Goal: Task Accomplishment & Management: Use online tool/utility

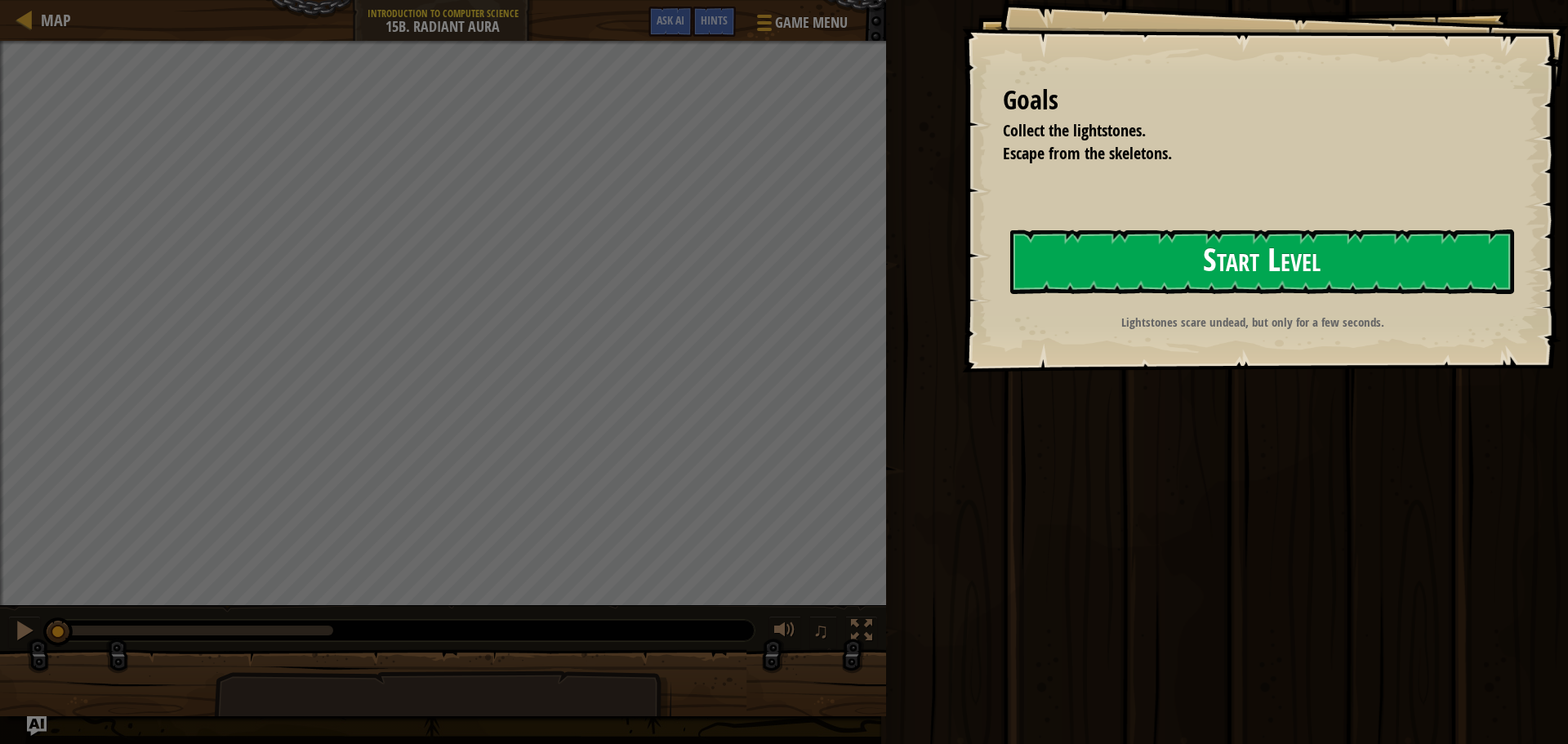
drag, startPoint x: 1199, startPoint y: 246, endPoint x: 1199, endPoint y: 259, distance: 13.0
click at [1199, 259] on button "Start Level" at bounding box center [1262, 262] width 504 height 64
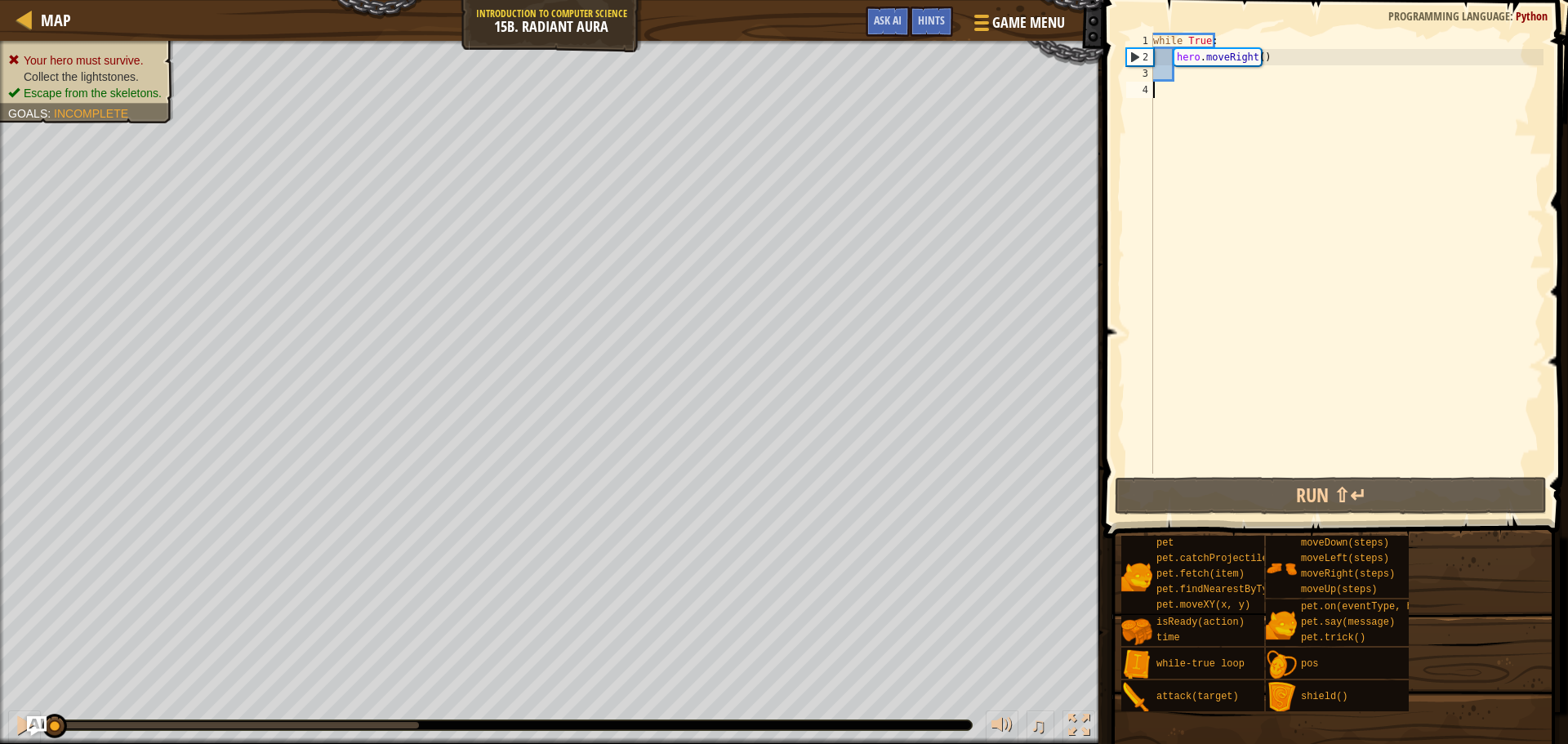
click at [1182, 74] on div "while True : hero . moveRight ( )" at bounding box center [1347, 270] width 394 height 473
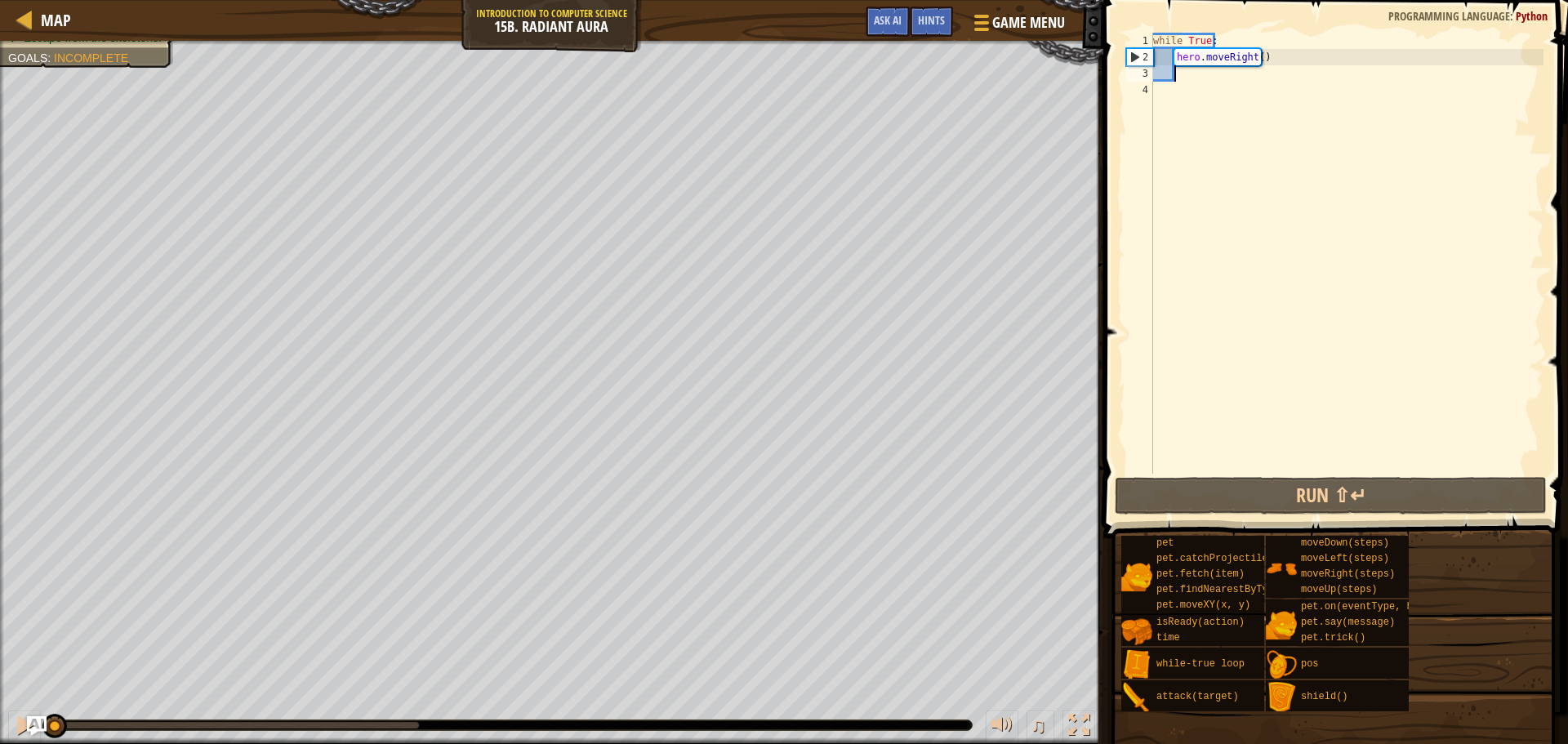
click at [1250, 55] on div "while True : hero . moveRight ( )" at bounding box center [1347, 270] width 394 height 473
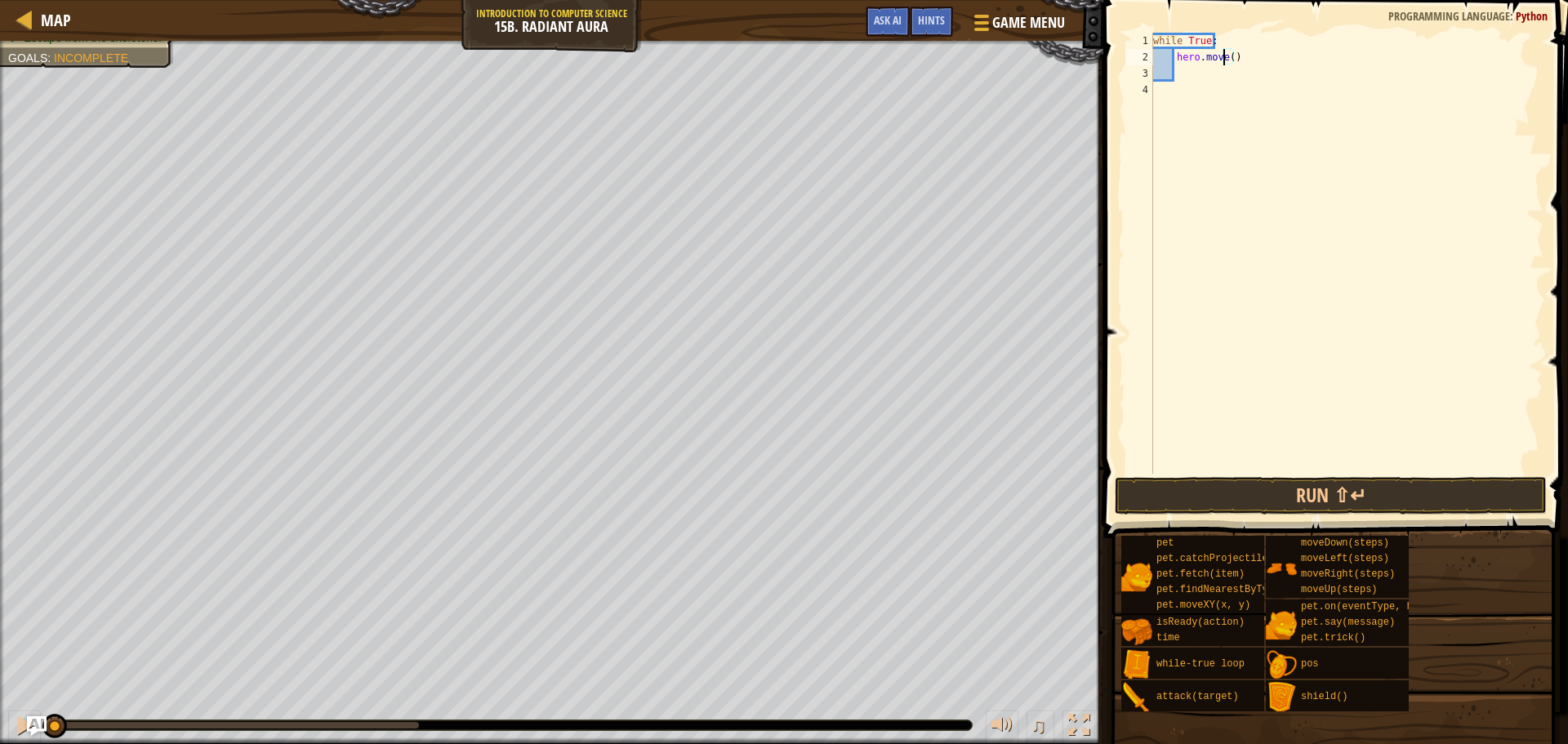
scroll to position [7, 7]
click at [1260, 84] on div "hero.moveUp press enter" at bounding box center [1325, 103] width 309 height 74
type textarea "hero.moveUp"
click at [1177, 70] on div "while True : hero . moveUp" at bounding box center [1347, 270] width 394 height 473
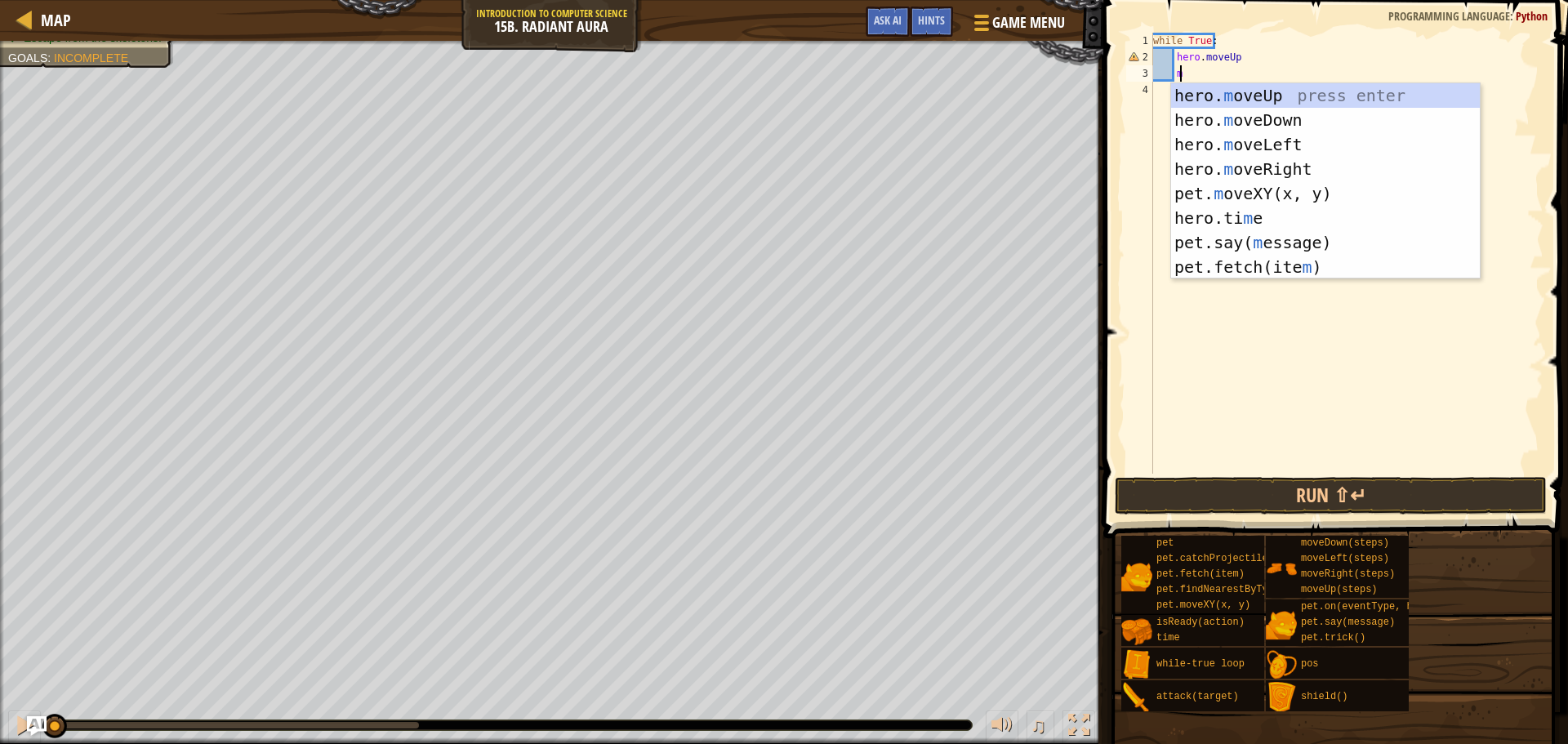
scroll to position [7, 2]
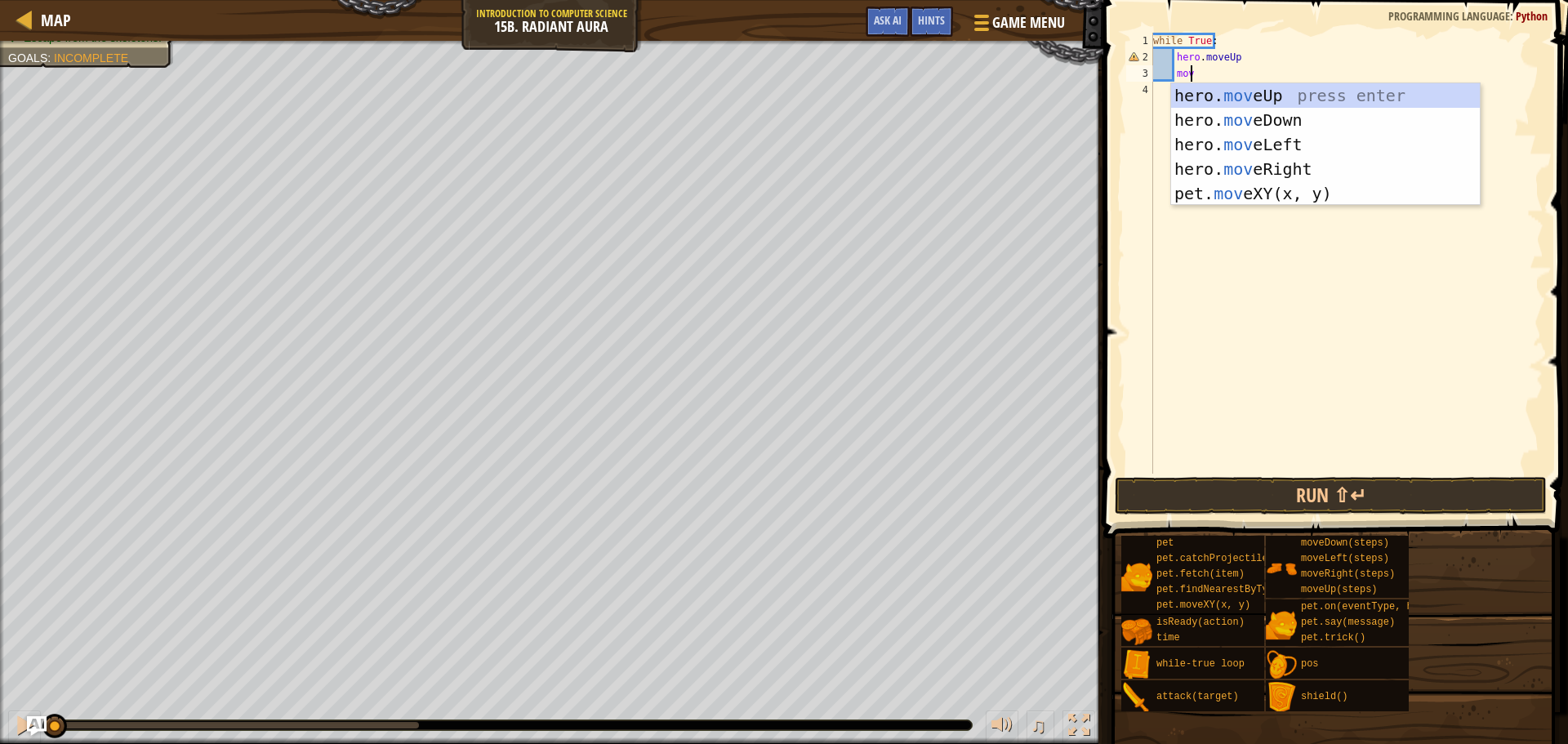
type textarea "move"
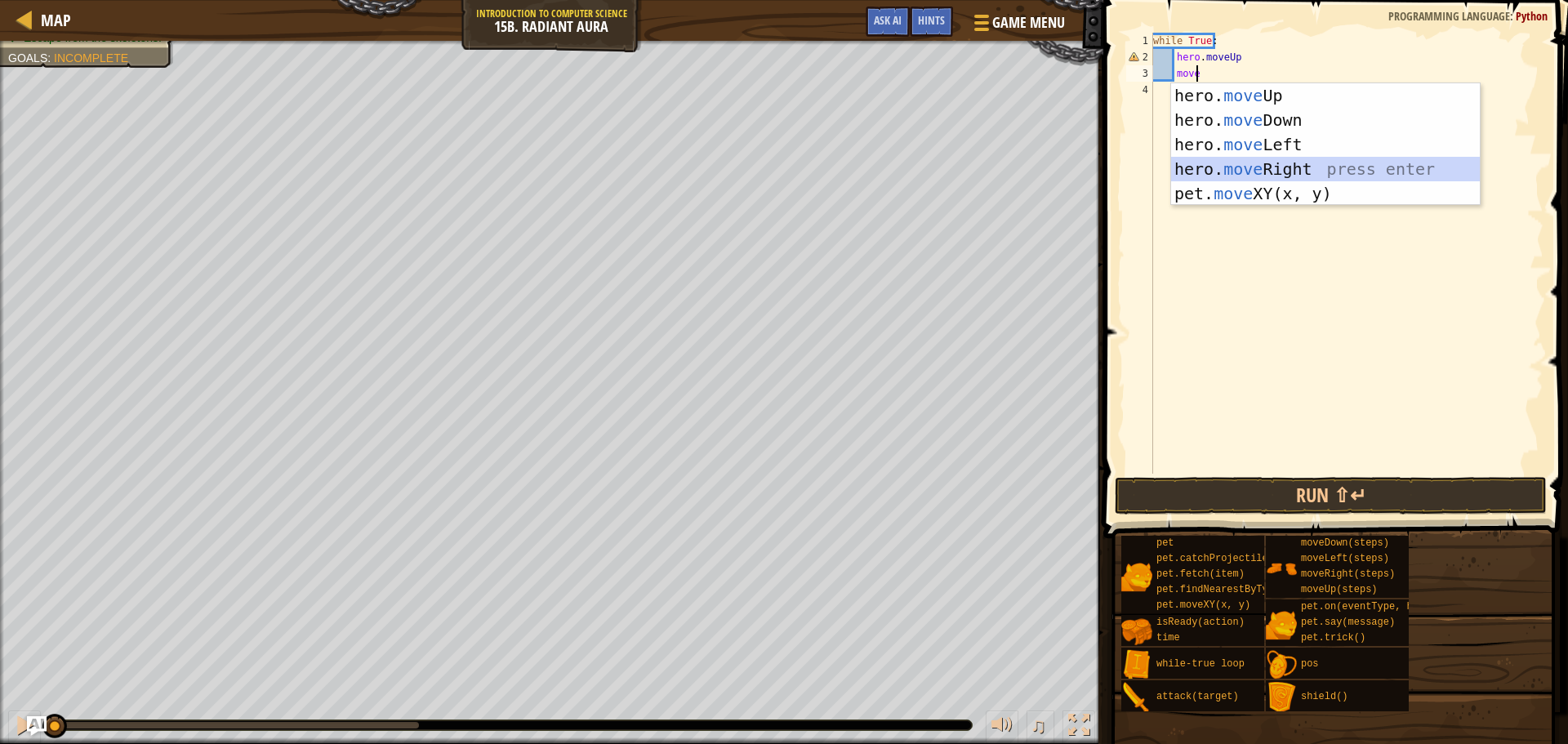
click at [1298, 161] on div "hero. move Up press enter hero. move Down press enter hero. move Left press ent…" at bounding box center [1325, 169] width 309 height 172
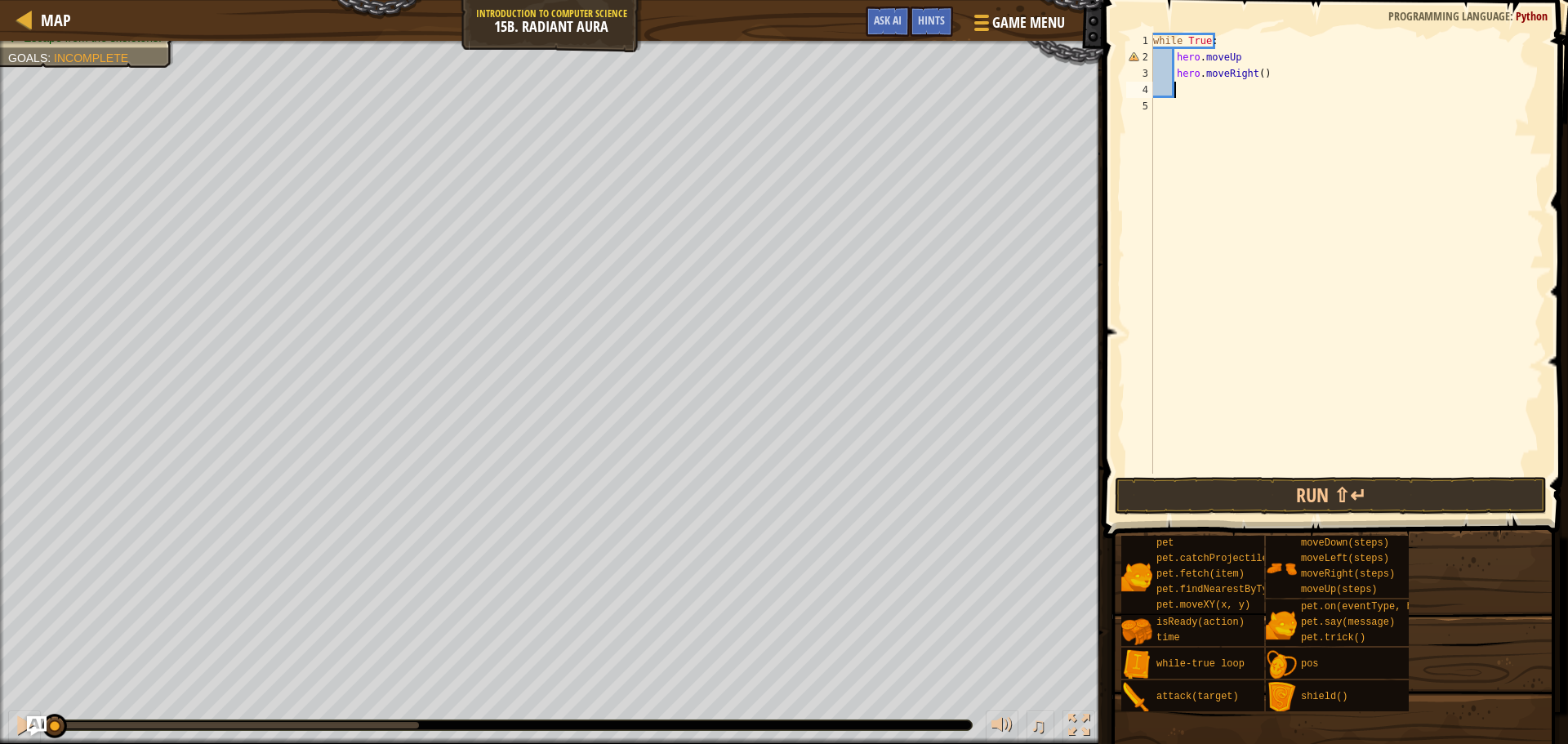
click at [1255, 69] on div "while True : hero . moveUp hero . moveRight ( )" at bounding box center [1347, 270] width 394 height 473
type textarea "hero.moveRight(2)"
click at [1191, 86] on div "while True : hero . moveUp hero . moveRight ( 2 )" at bounding box center [1347, 270] width 394 height 473
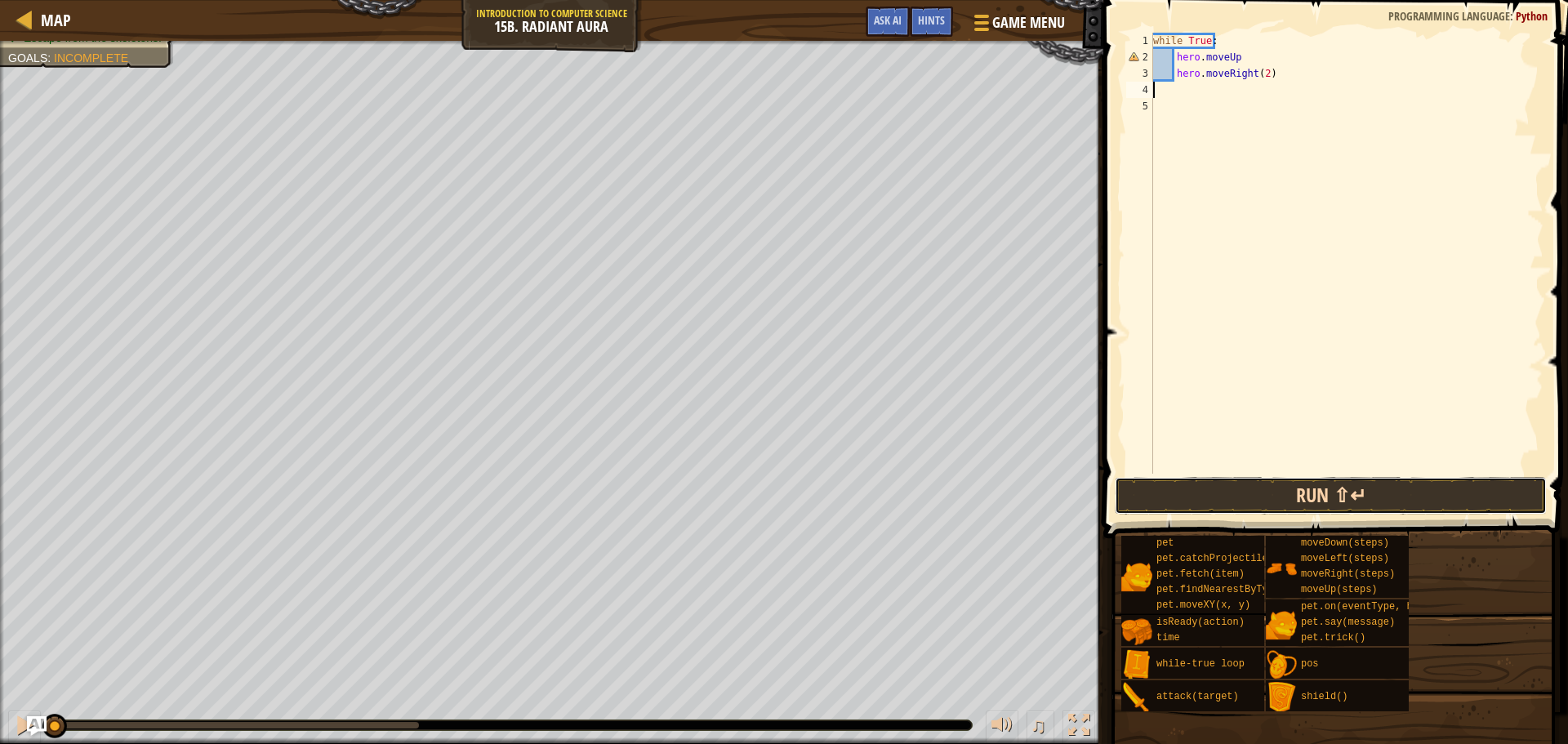
click at [1364, 489] on button "Run ⇧↵" at bounding box center [1330, 495] width 432 height 37
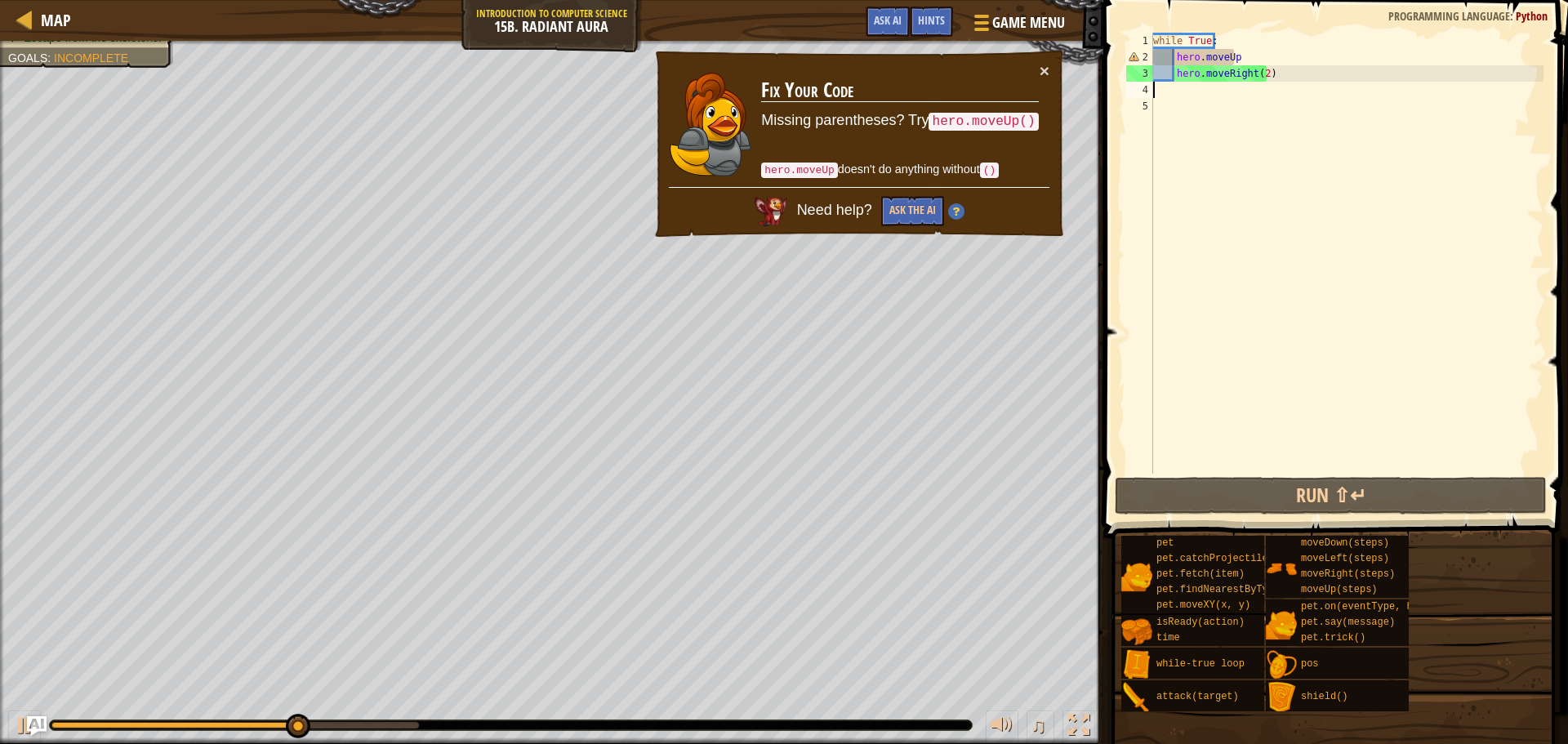
click at [1249, 50] on div "while True : hero . moveUp hero . moveRight ( 2 )" at bounding box center [1347, 270] width 394 height 473
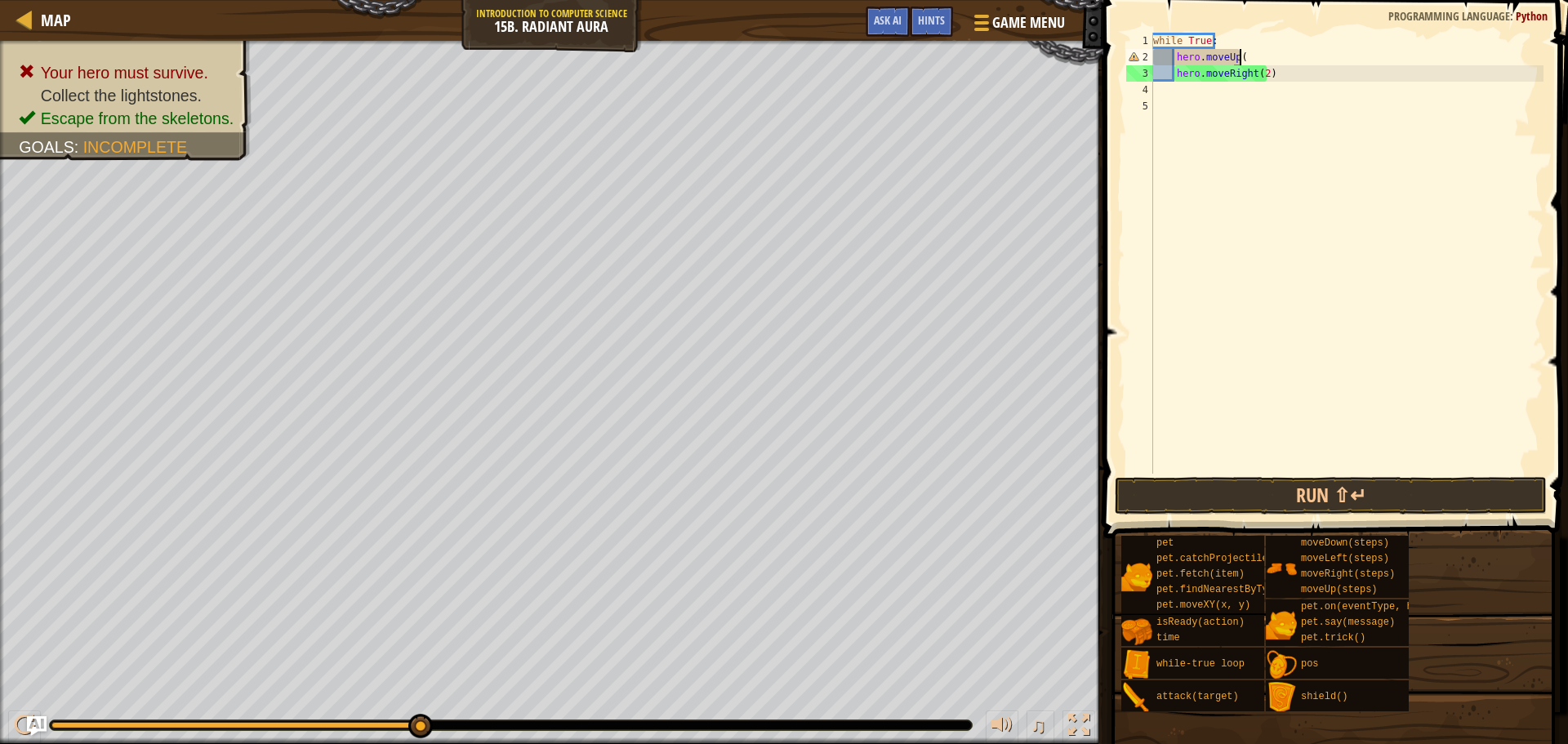
scroll to position [7, 7]
type textarea "hero.moveUp()"
click at [1293, 497] on button "Run ⇧↵" at bounding box center [1330, 495] width 432 height 37
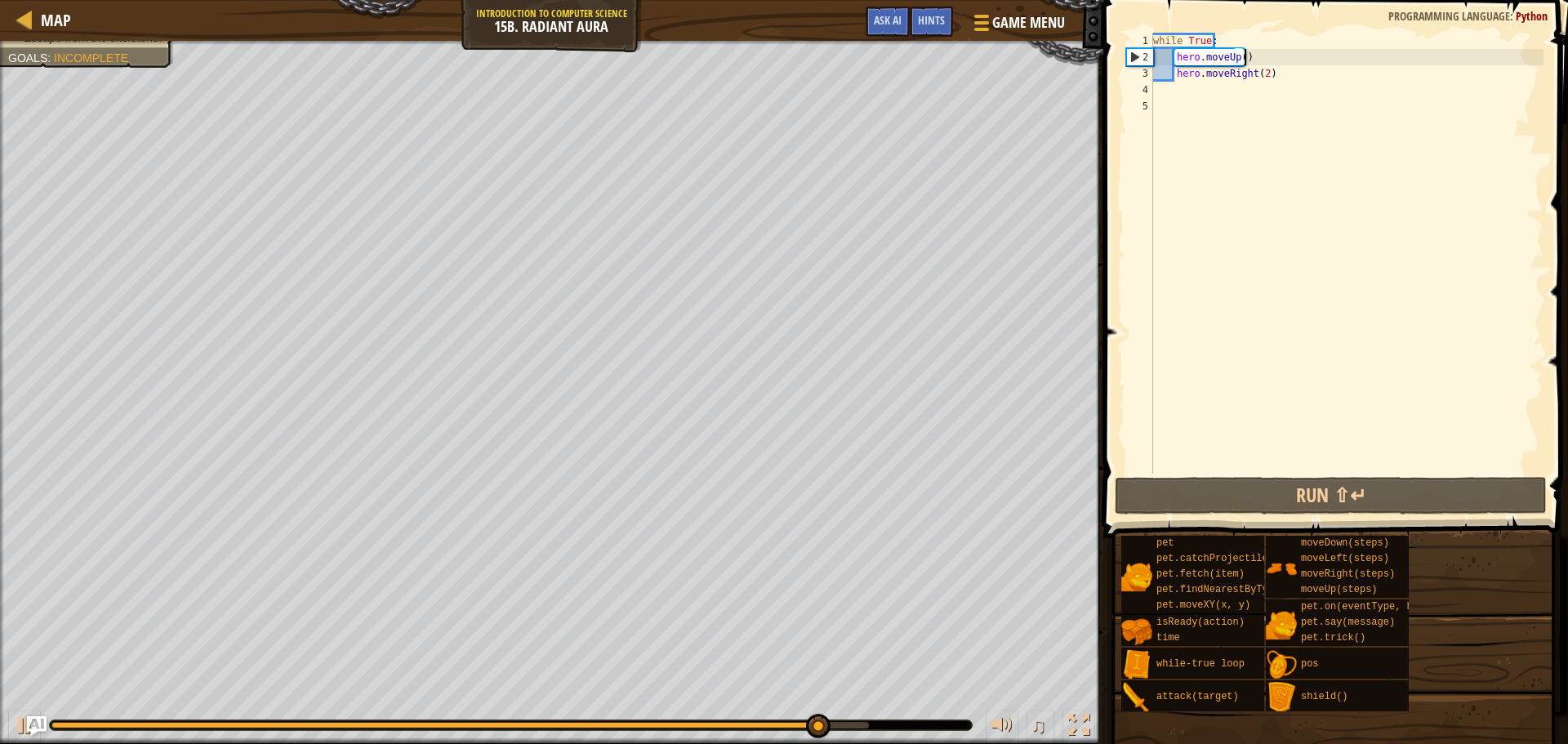
click at [1248, 53] on div "while True : hero . moveUp ( ) hero . moveRight ( 2 )" at bounding box center [1347, 270] width 394 height 473
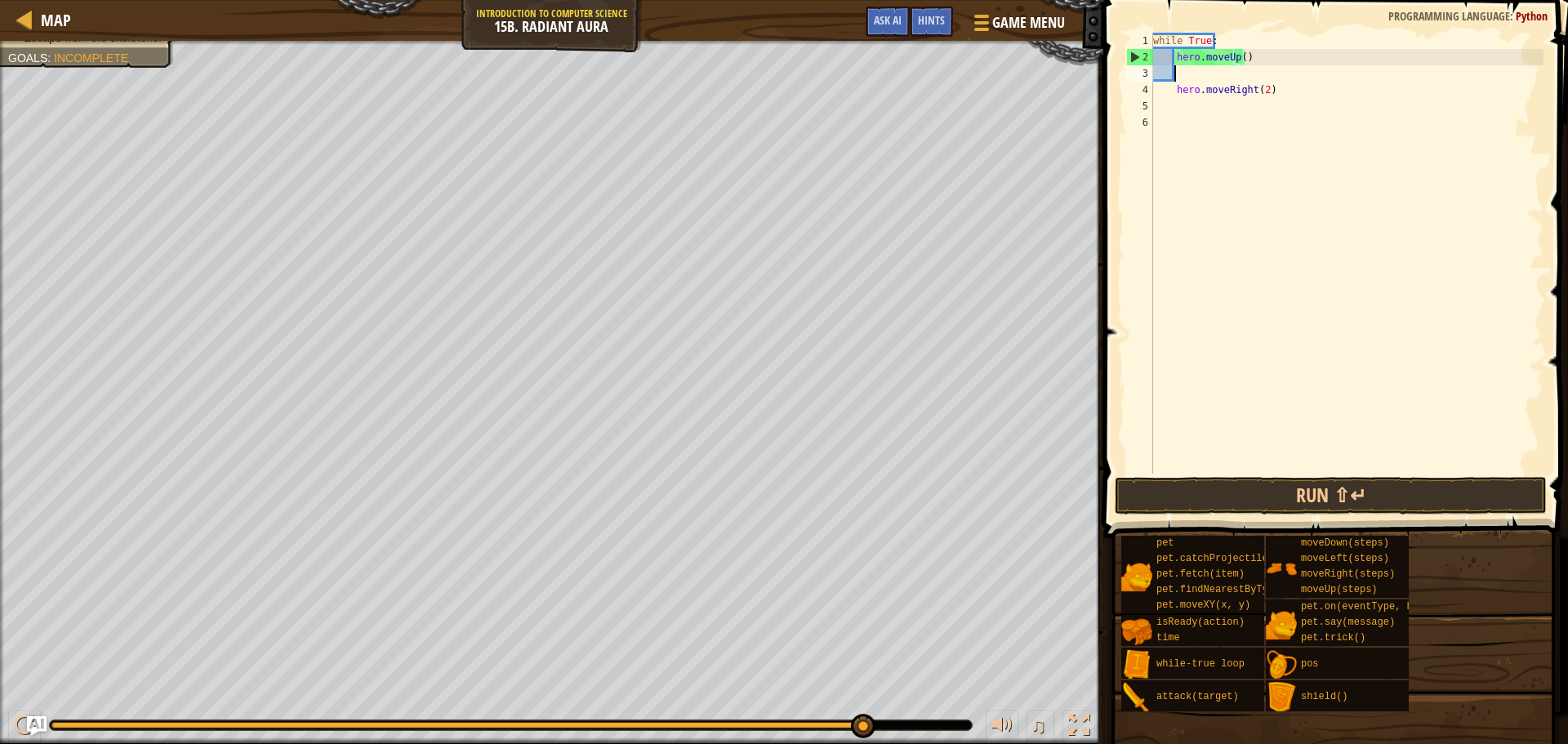
scroll to position [7, 1]
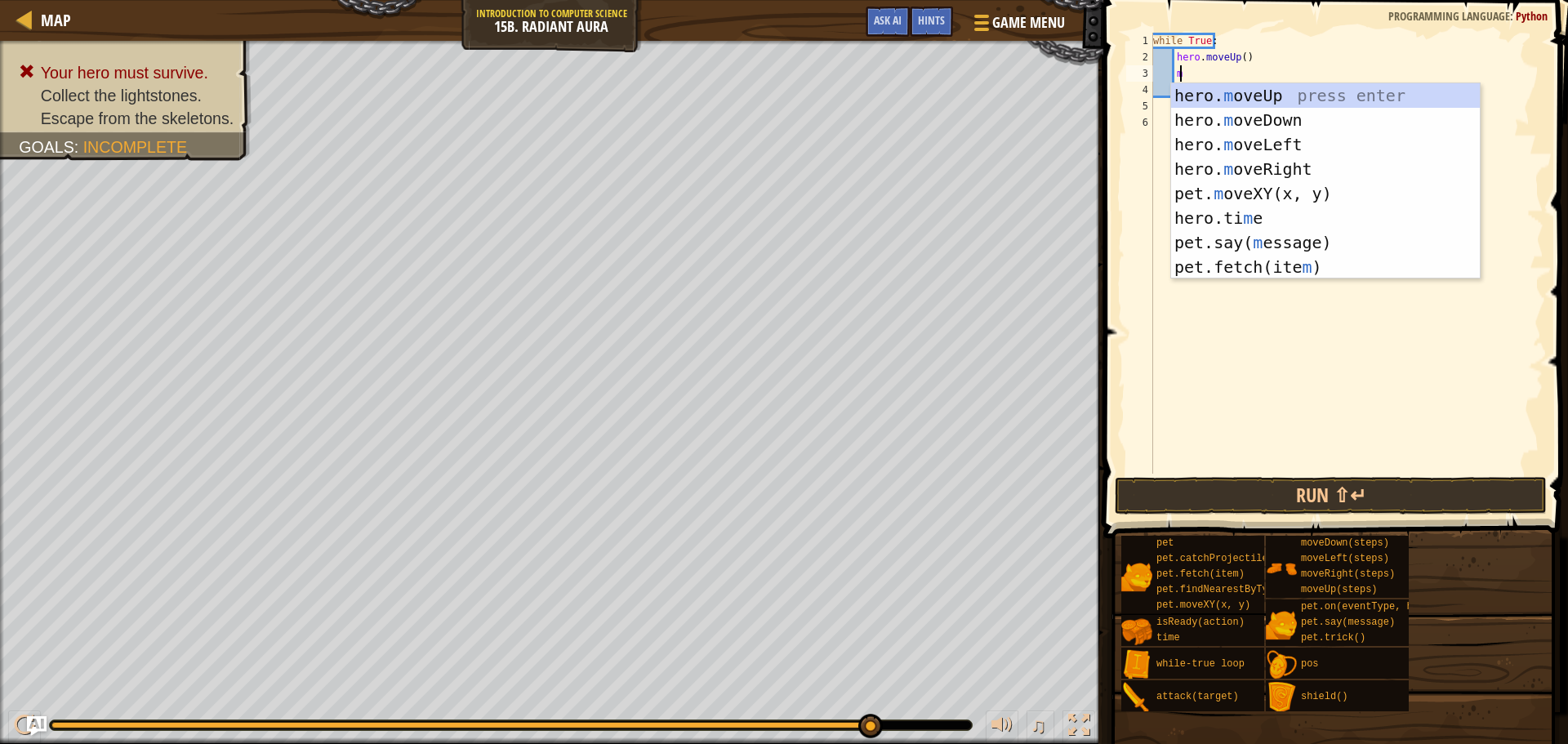
type textarea "mo"
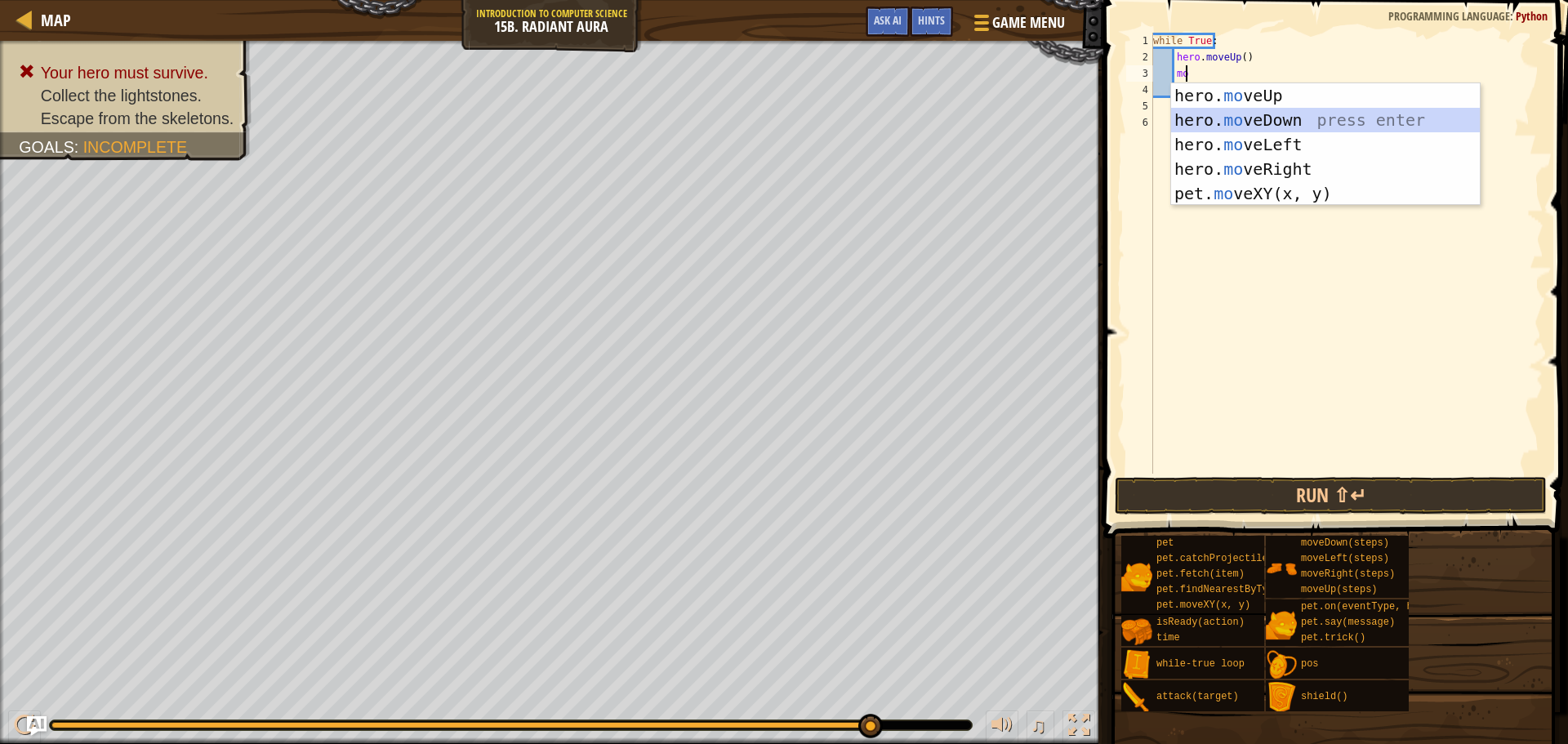
click at [1294, 113] on div "hero. mo veUp press enter hero. mo veDown press enter hero. mo veLeft press ent…" at bounding box center [1325, 169] width 309 height 172
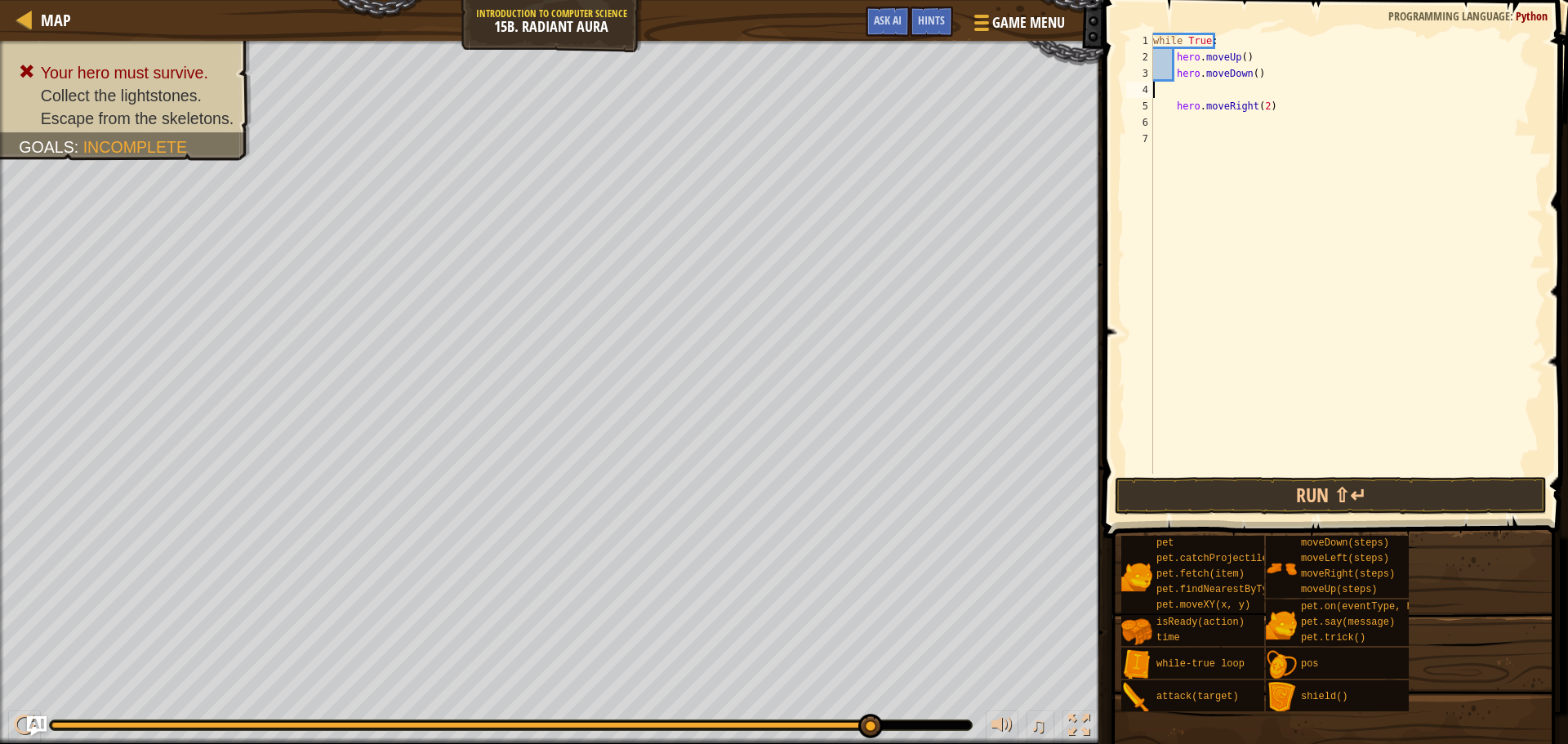
scroll to position [7, 0]
click at [1168, 105] on div "while True : hero . moveUp ( ) hero . moveDown ( ) hero . moveRight ( 2 )" at bounding box center [1347, 270] width 394 height 473
click at [1173, 105] on div "while True : hero . moveUp ( ) hero . moveDown ( ) hero . moveRight ( 2 )" at bounding box center [1347, 270] width 394 height 473
type textarea "hero.moveRight(2)"
click at [1359, 493] on button "Run ⇧↵" at bounding box center [1330, 495] width 432 height 37
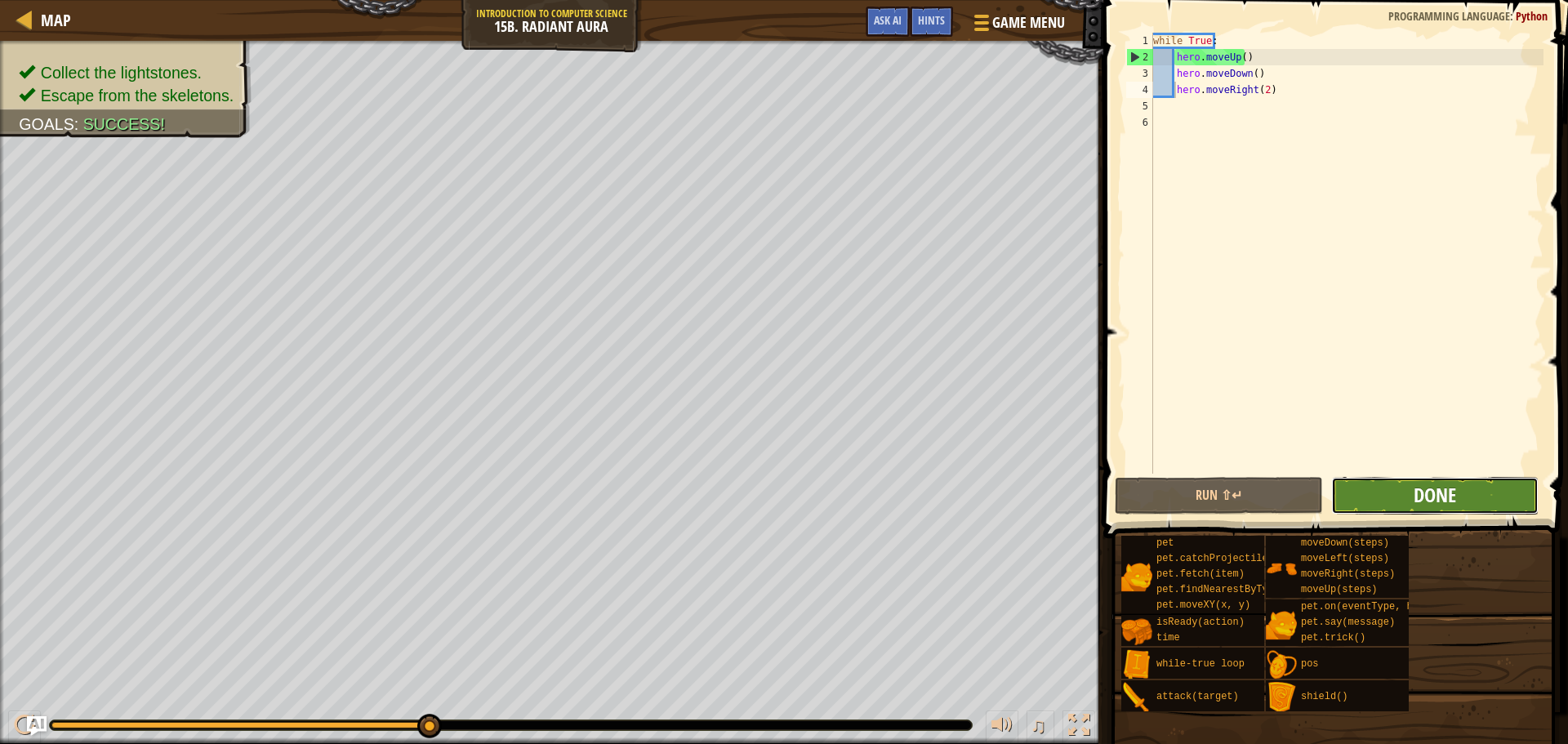
click at [1428, 487] on span "Done" at bounding box center [1434, 495] width 42 height 26
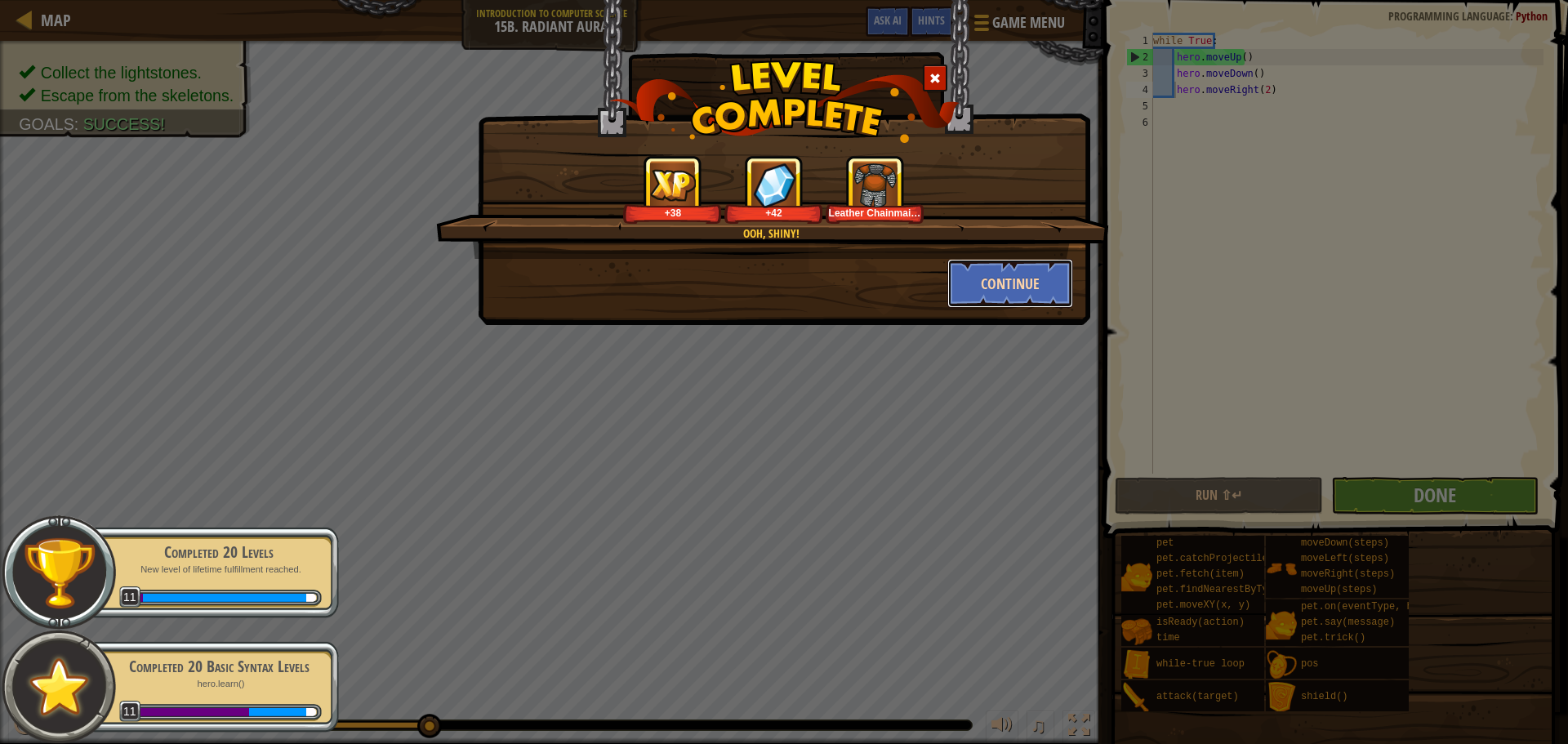
click at [1054, 265] on button "Continue" at bounding box center [1010, 284] width 127 height 49
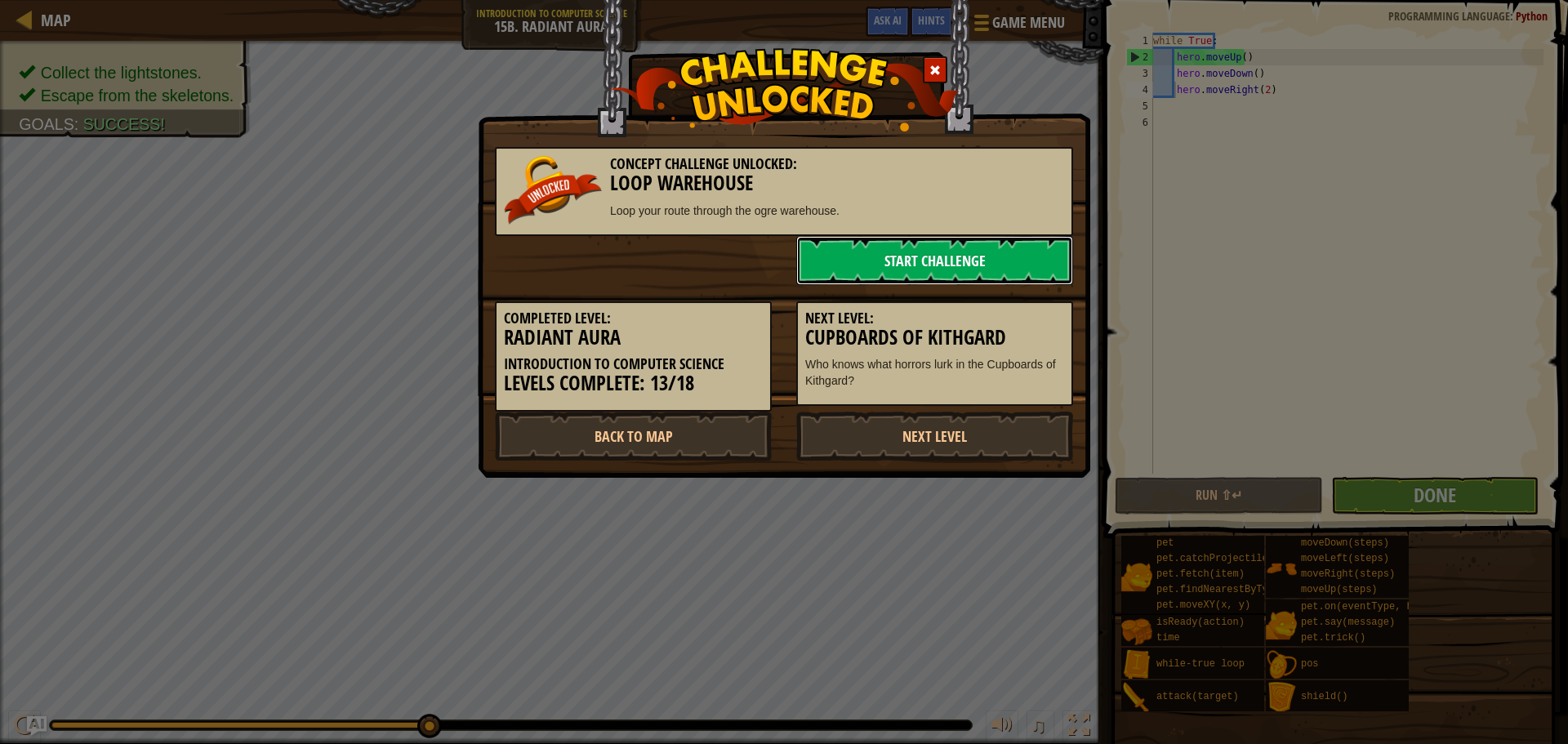
click at [936, 256] on link "Start Challenge" at bounding box center [934, 260] width 277 height 49
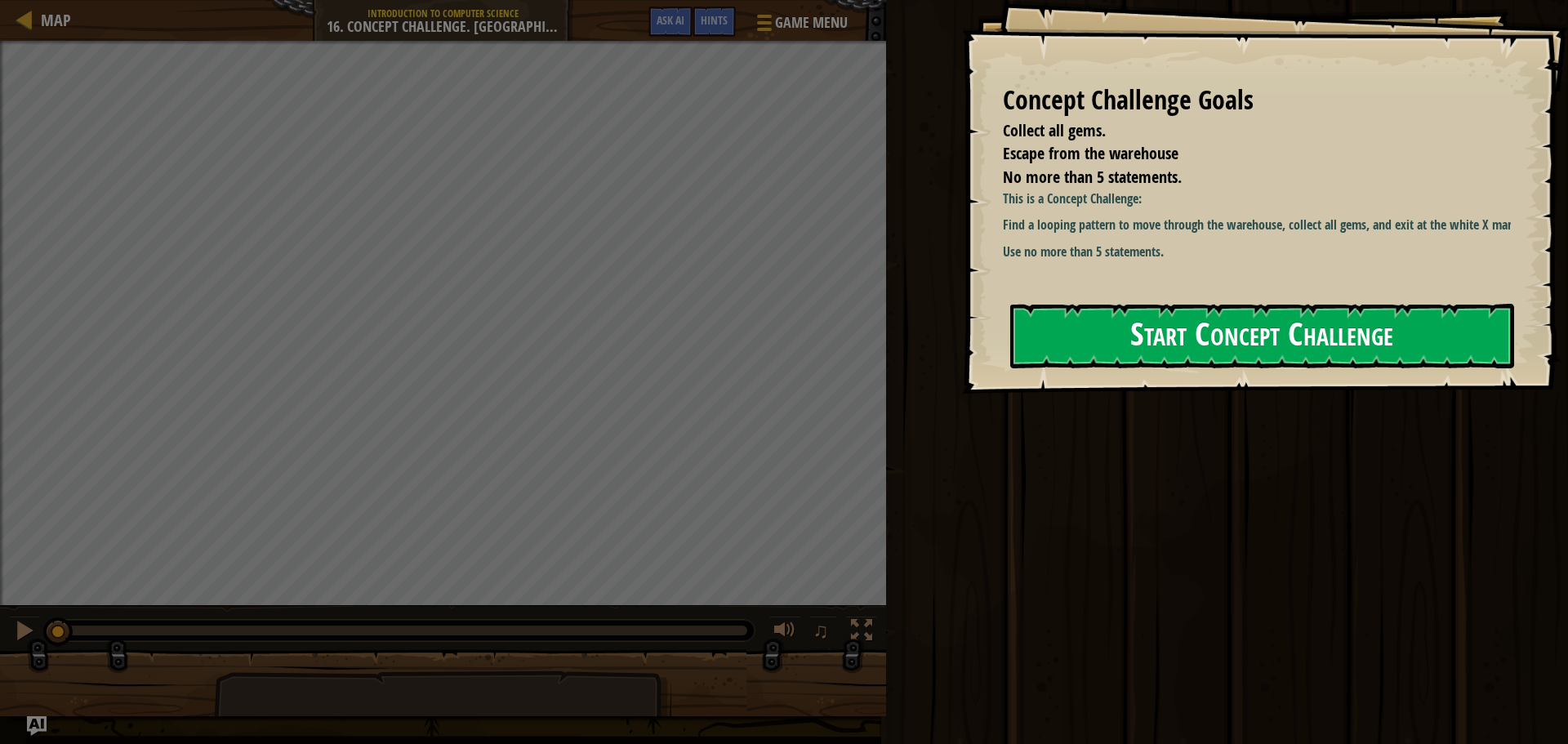
click at [1085, 325] on button "Start Concept Challenge" at bounding box center [1262, 336] width 504 height 64
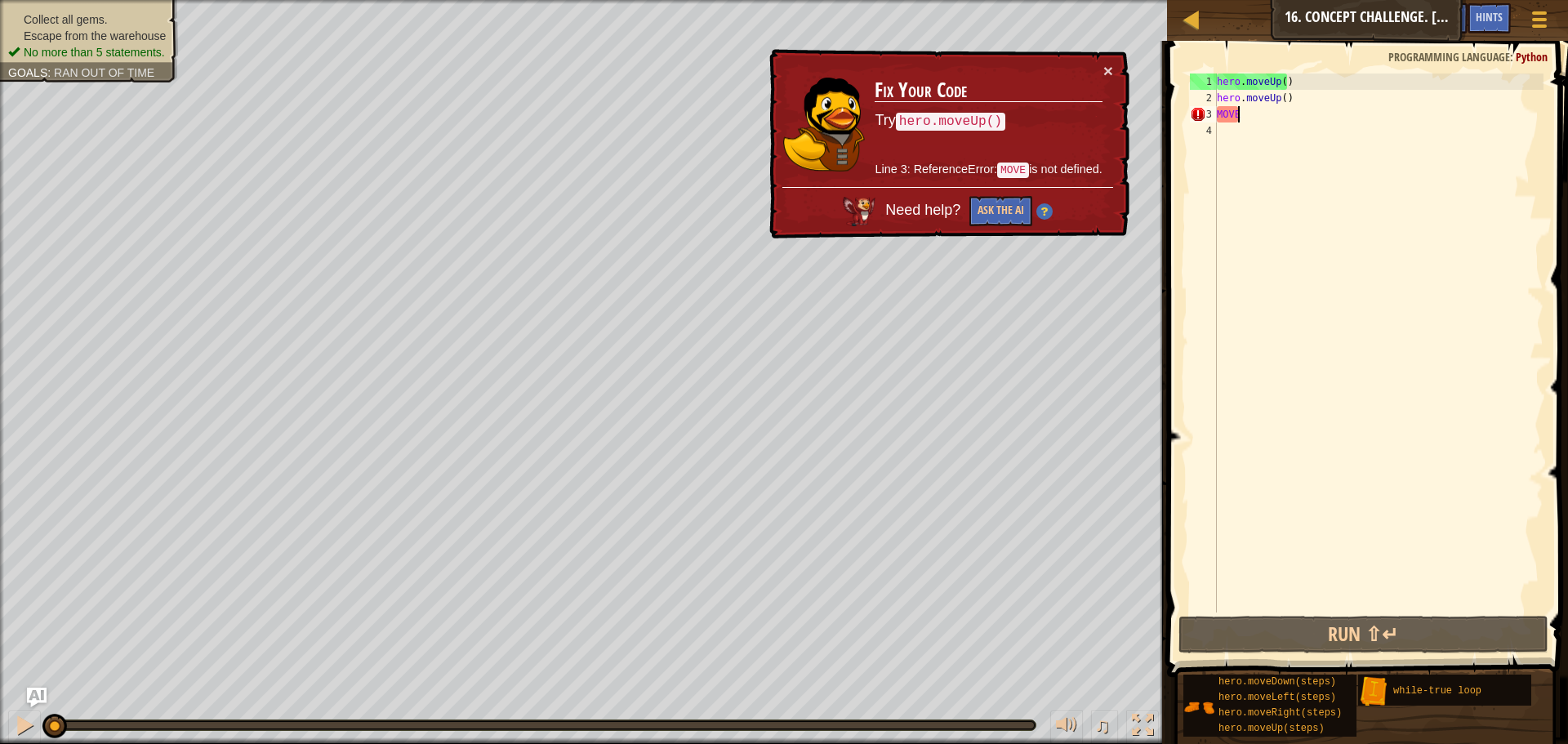
click at [1244, 119] on div "hero . moveUp ( ) hero . moveUp ( ) MOVE" at bounding box center [1378, 359] width 330 height 571
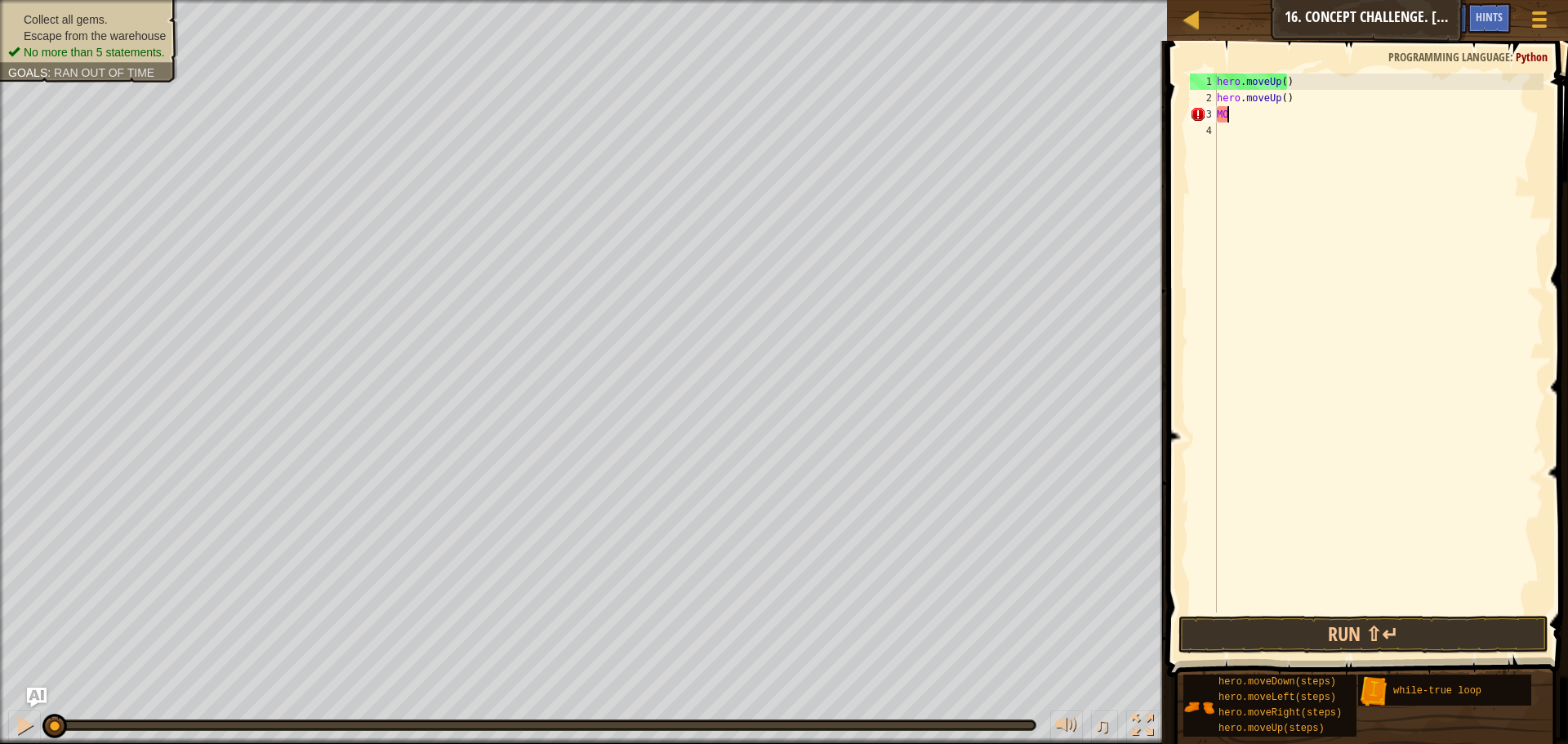
type textarea "M"
click at [1303, 105] on div "hero . moveUp ( ) hero . moveUp ( )" at bounding box center [1378, 359] width 330 height 571
click at [1280, 80] on div "hero . moveUp ( ) hero . move" at bounding box center [1378, 359] width 330 height 571
click at [1268, 96] on div "hero . moveUp ( 2 ) hero . move" at bounding box center [1378, 359] width 330 height 571
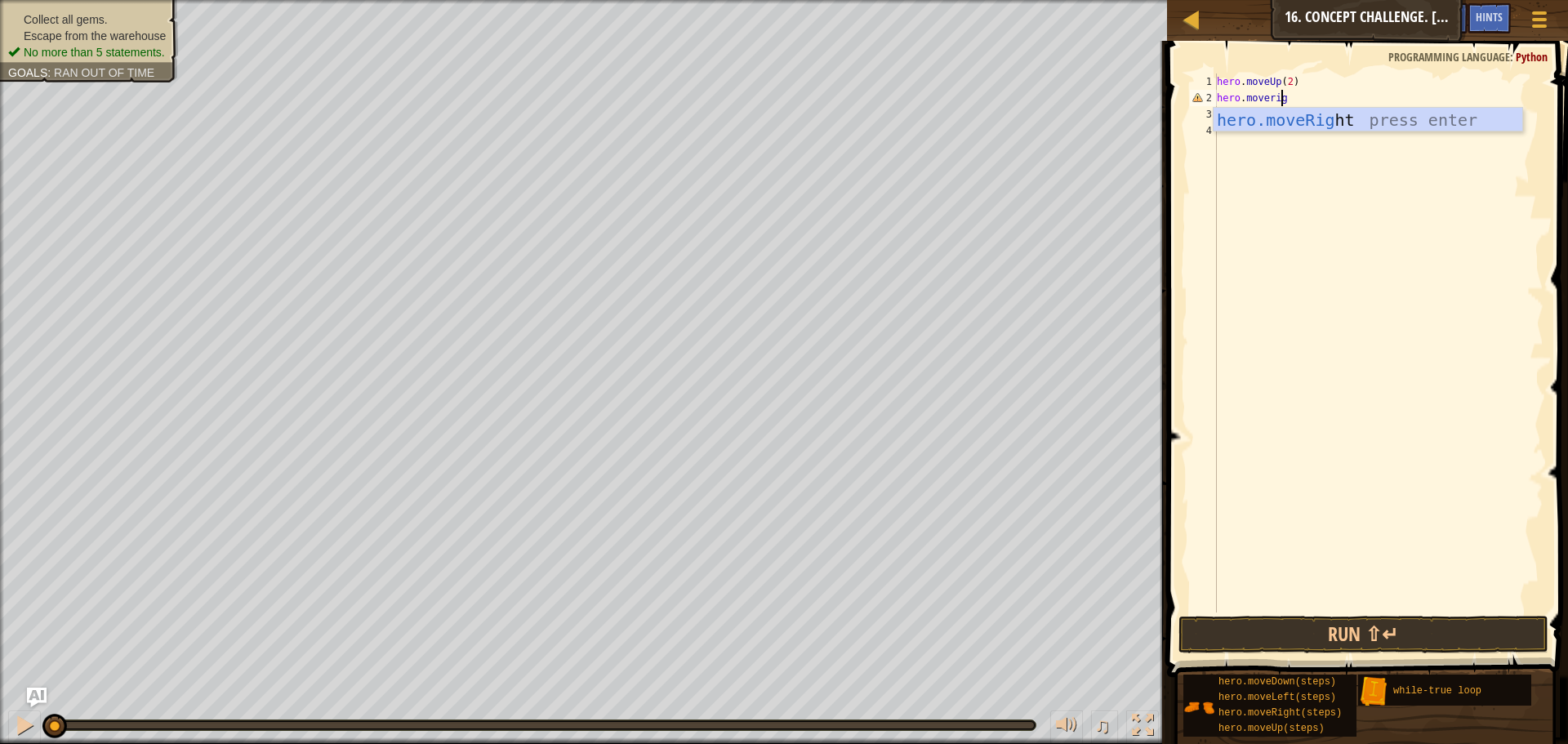
scroll to position [7, 5]
type textarea "hero.moverigh"
click at [1316, 121] on div "hero.moveRigh t press enter" at bounding box center [1368, 144] width 309 height 74
click at [1295, 101] on div "hero . moveUp ( 2 ) hero . moveRight ( )" at bounding box center [1378, 359] width 330 height 571
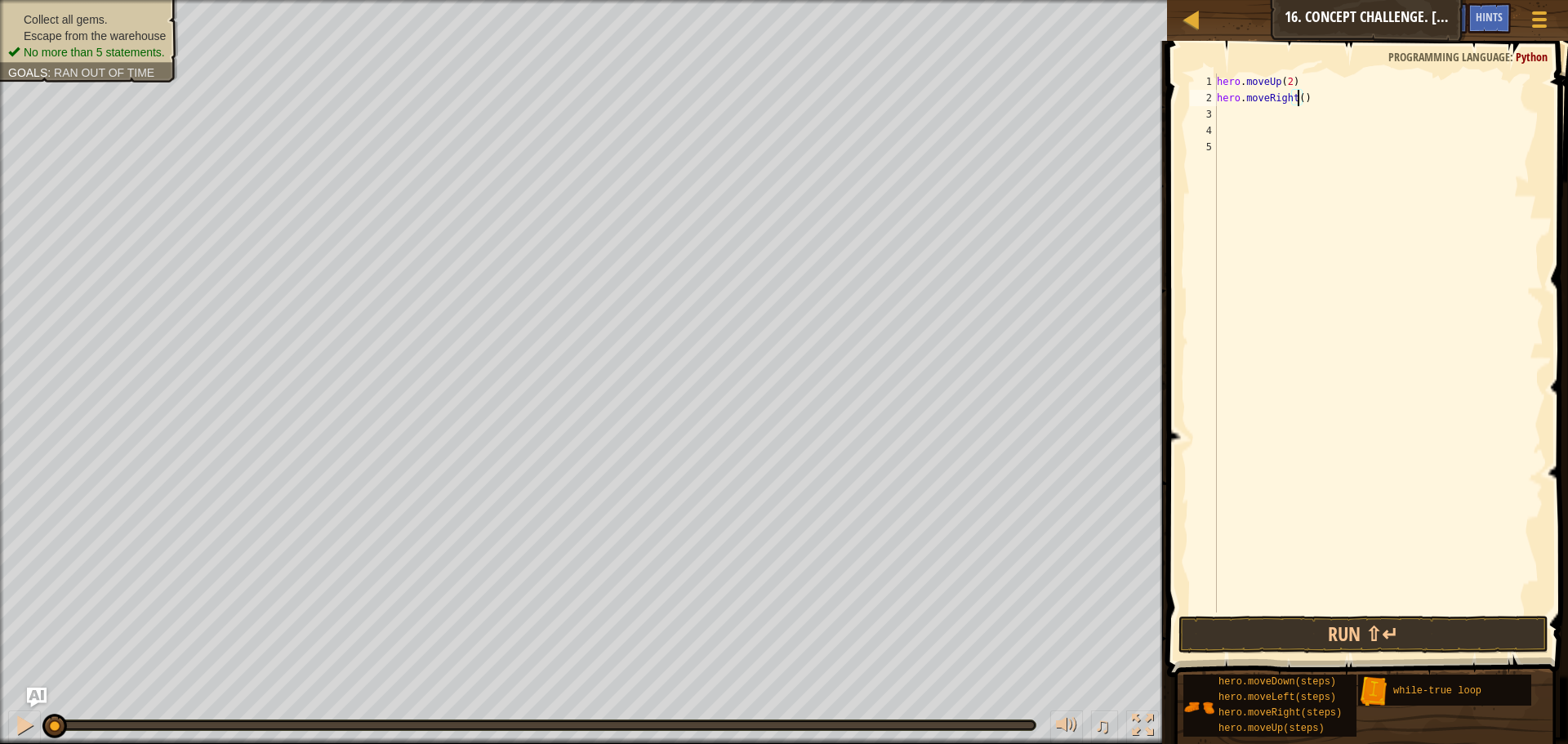
click at [1298, 97] on div "hero . moveUp ( 2 ) hero . moveRight ( )" at bounding box center [1378, 359] width 330 height 571
click at [1438, 623] on button "Run ⇧↵" at bounding box center [1363, 634] width 370 height 37
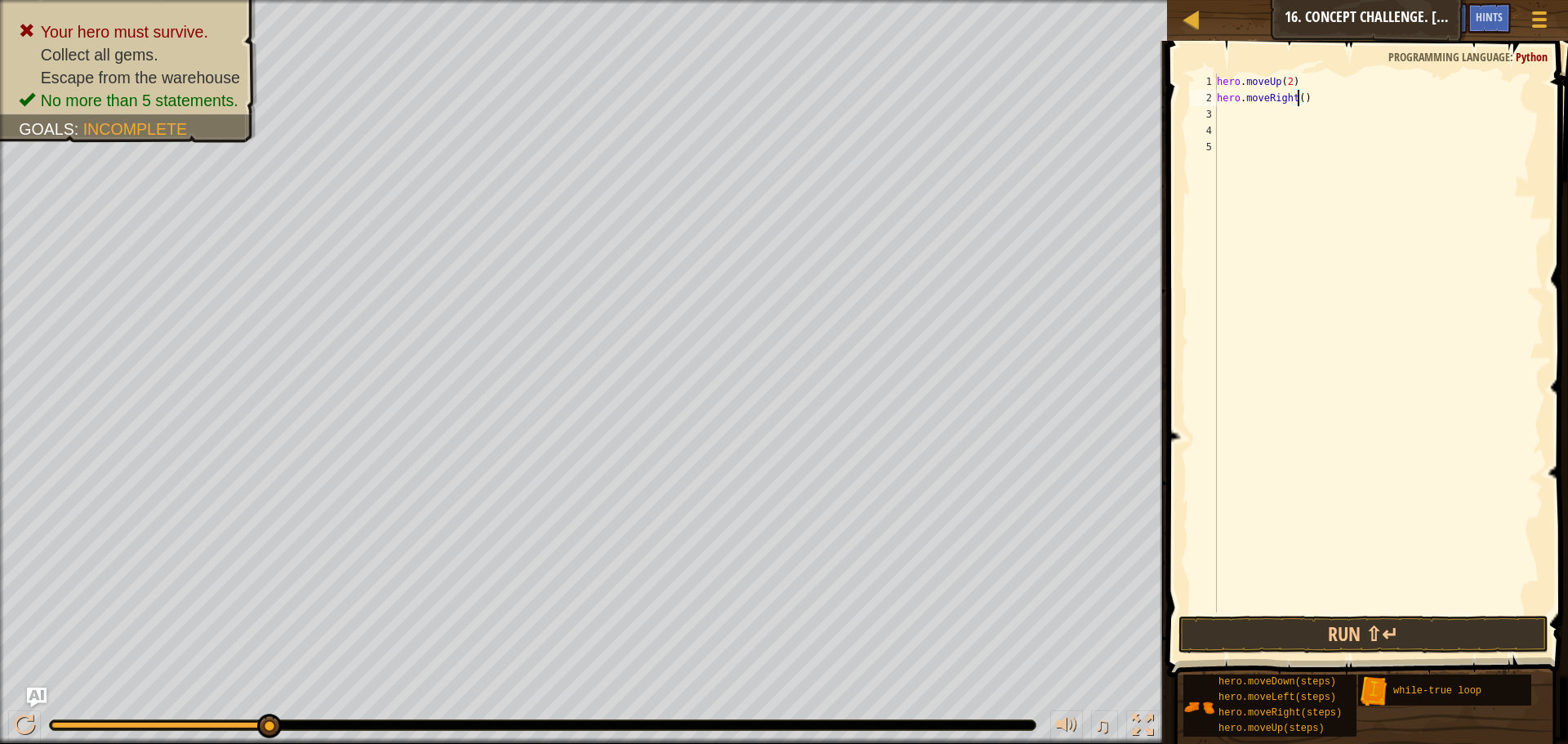
type textarea "hero.moveRight(3)"
click at [1217, 111] on div "hero . moveUp ( 2 ) hero . moveRight ( 3 )" at bounding box center [1378, 359] width 330 height 571
click at [1303, 95] on div "hero . moveUp ( 2 ) hero . moveRight ( 3 )" at bounding box center [1378, 359] width 330 height 571
type textarea "hero.moveRight()"
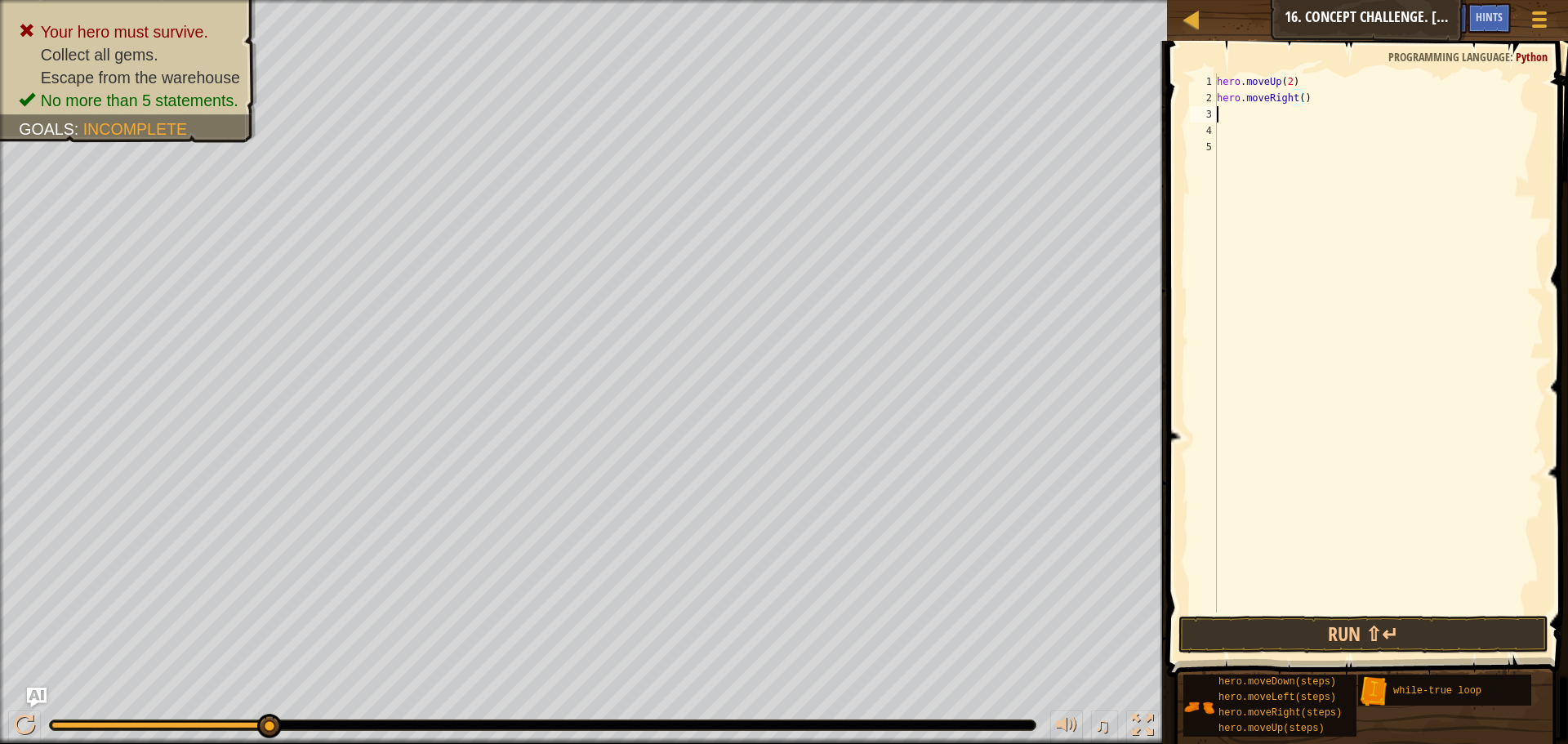
click at [1352, 122] on div "hero . moveUp ( 2 ) hero . moveRight ( )" at bounding box center [1378, 359] width 330 height 571
click at [1338, 70] on span at bounding box center [1369, 335] width 414 height 684
click at [1337, 91] on div "hero . moveUp ( 2 ) hero . moveRight ( )" at bounding box center [1378, 359] width 330 height 571
click at [1334, 99] on div "hero . moveUp ( 2 ) hero . moveRight ( )" at bounding box center [1378, 343] width 330 height 539
type textarea "h"
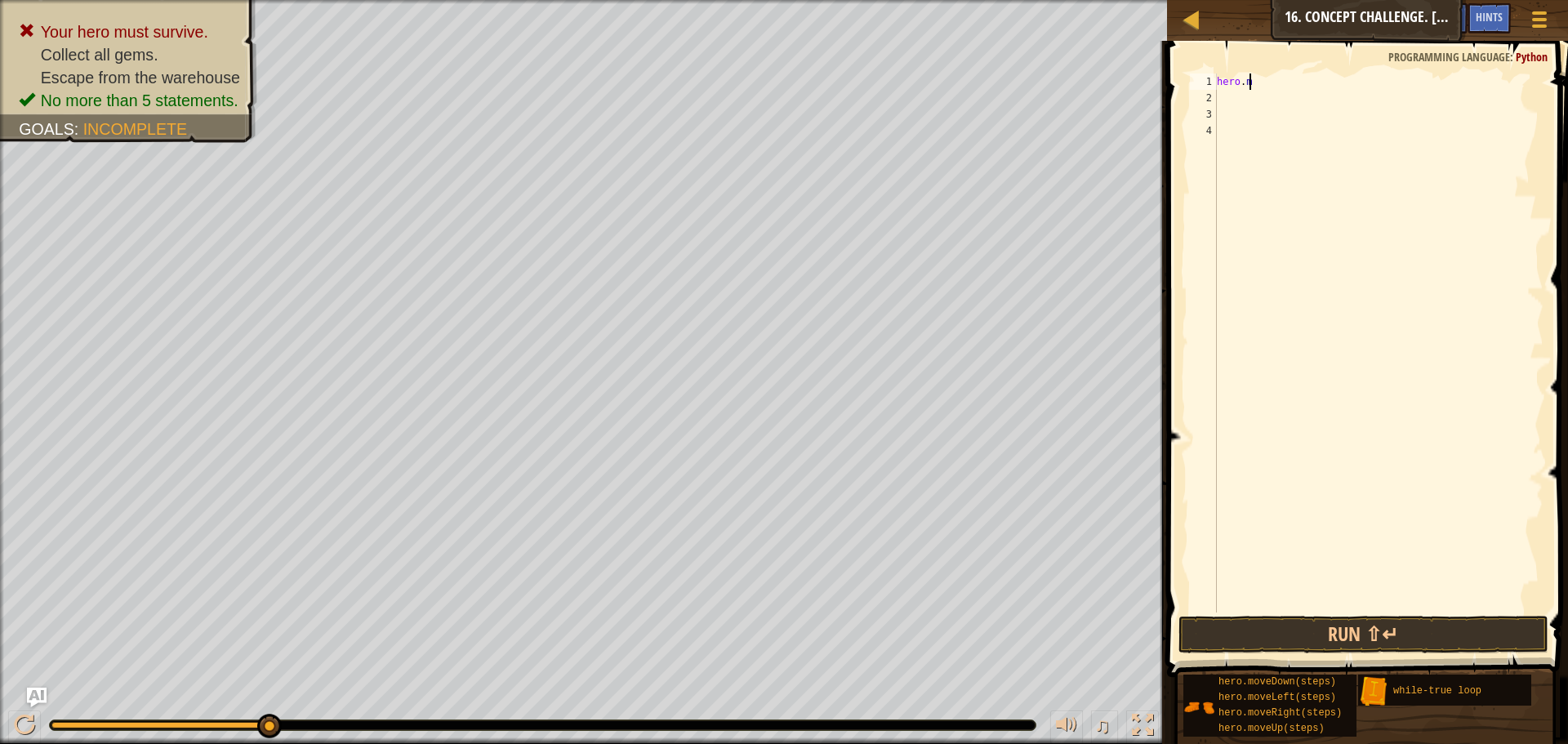
type textarea "h"
click at [1298, 633] on button "Run ⇧↵" at bounding box center [1363, 634] width 370 height 37
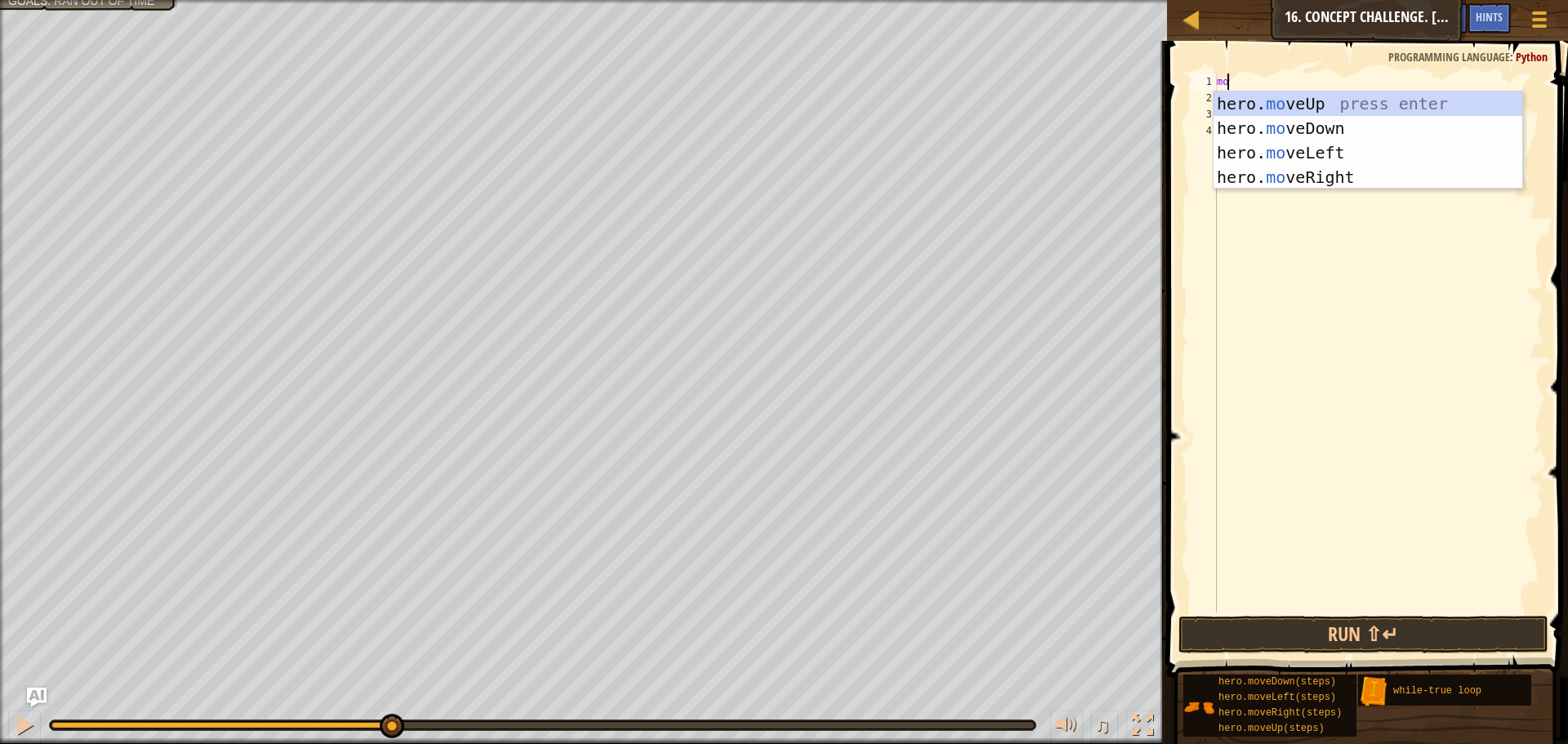
scroll to position [7, 1]
type textarea "move"
click at [1429, 106] on div "hero. move Up press enter hero. move Down press enter hero. move Left press ent…" at bounding box center [1368, 165] width 309 height 147
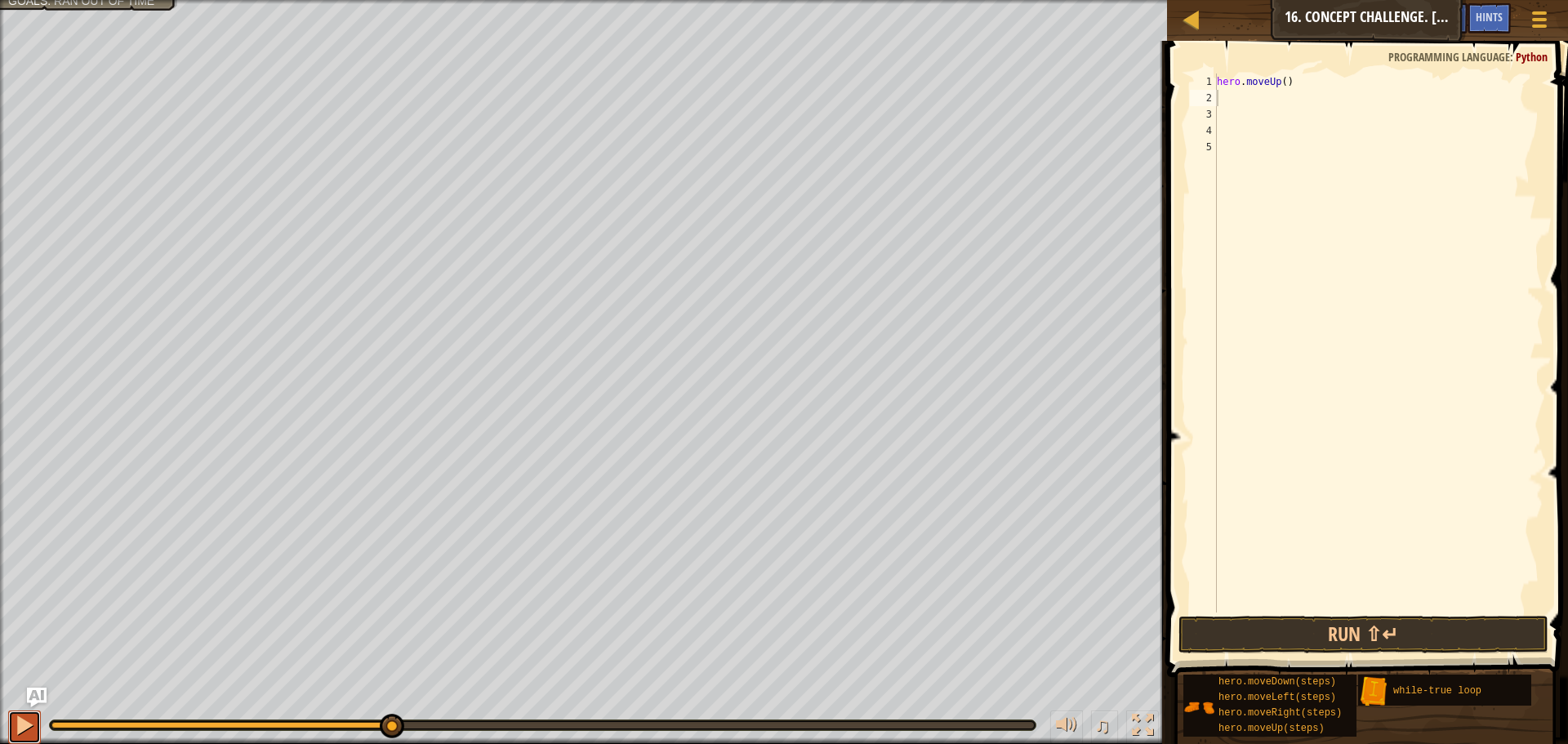
click at [28, 721] on div at bounding box center [24, 725] width 21 height 21
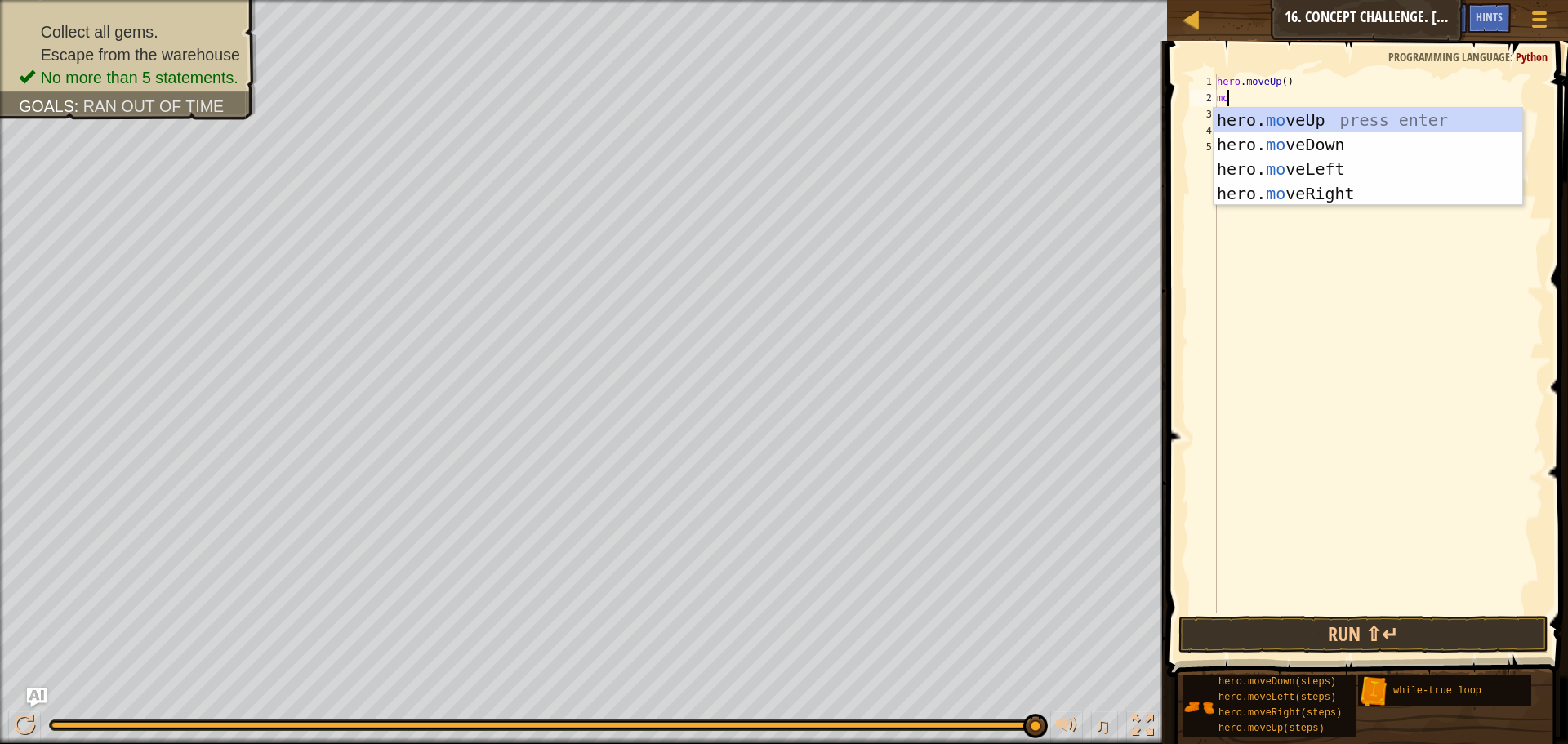
scroll to position [7, 1]
type textarea "move"
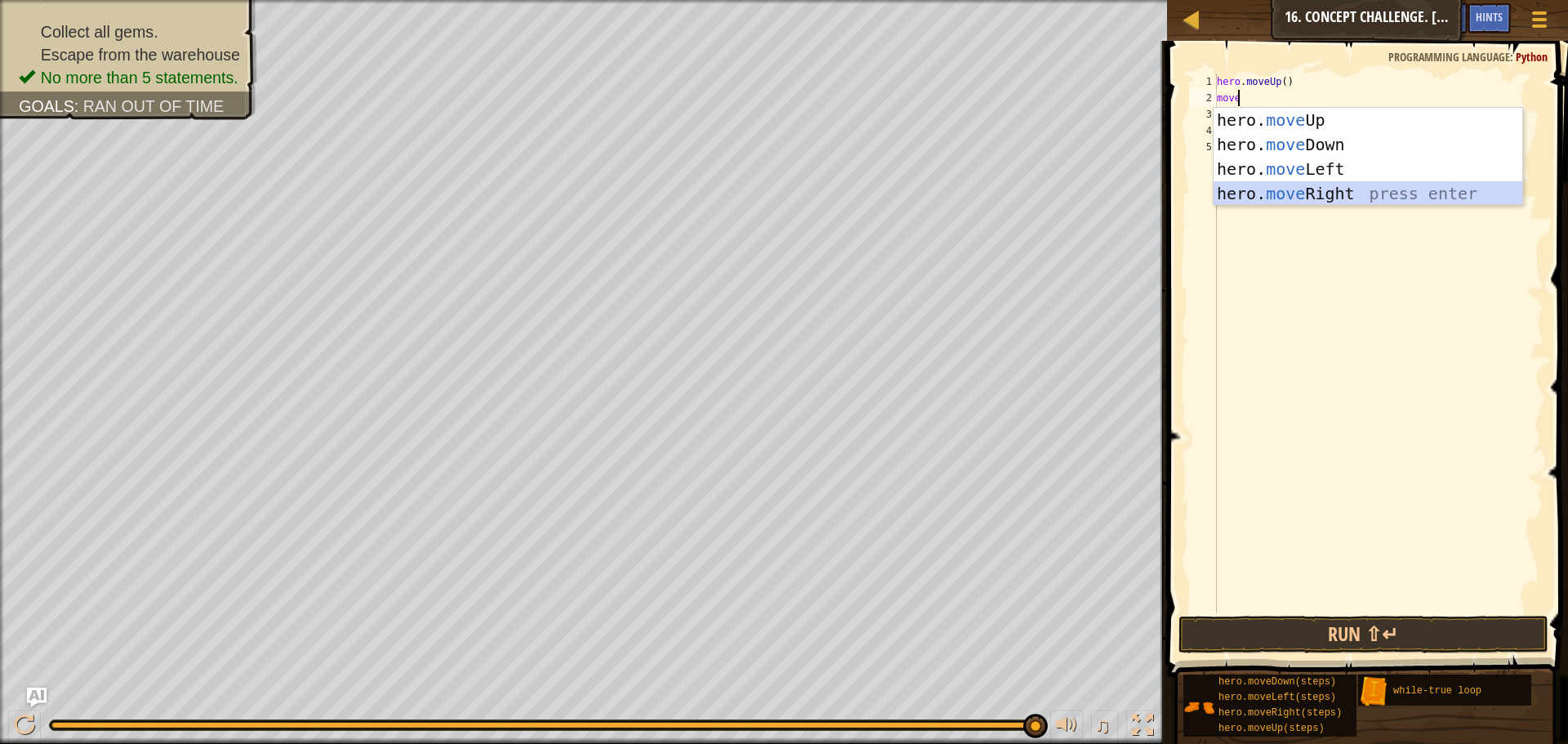
click at [1261, 194] on div "hero. move Up press enter hero. move Down press enter hero. move Left press ent…" at bounding box center [1368, 181] width 309 height 147
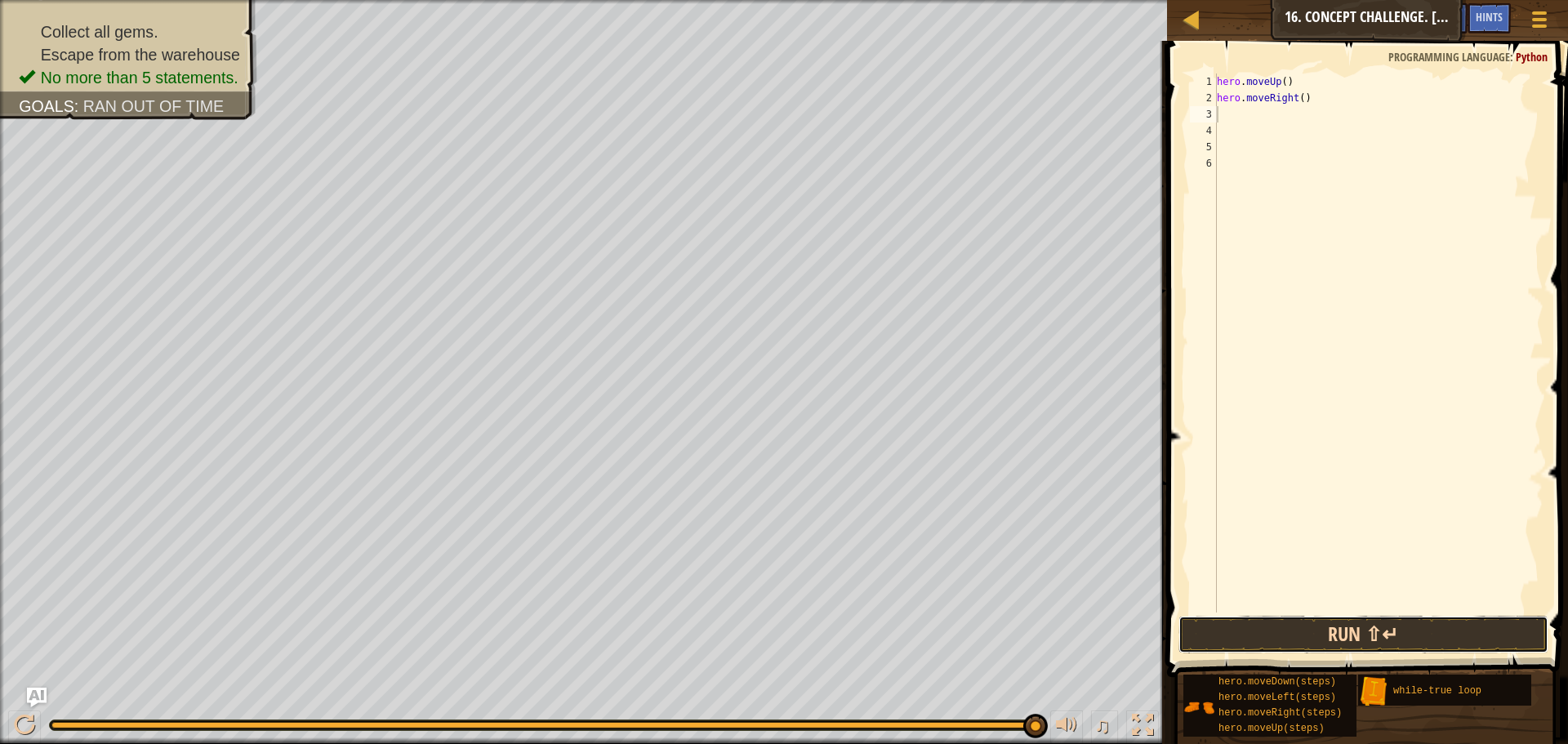
click at [1389, 637] on button "Run ⇧↵" at bounding box center [1363, 634] width 370 height 37
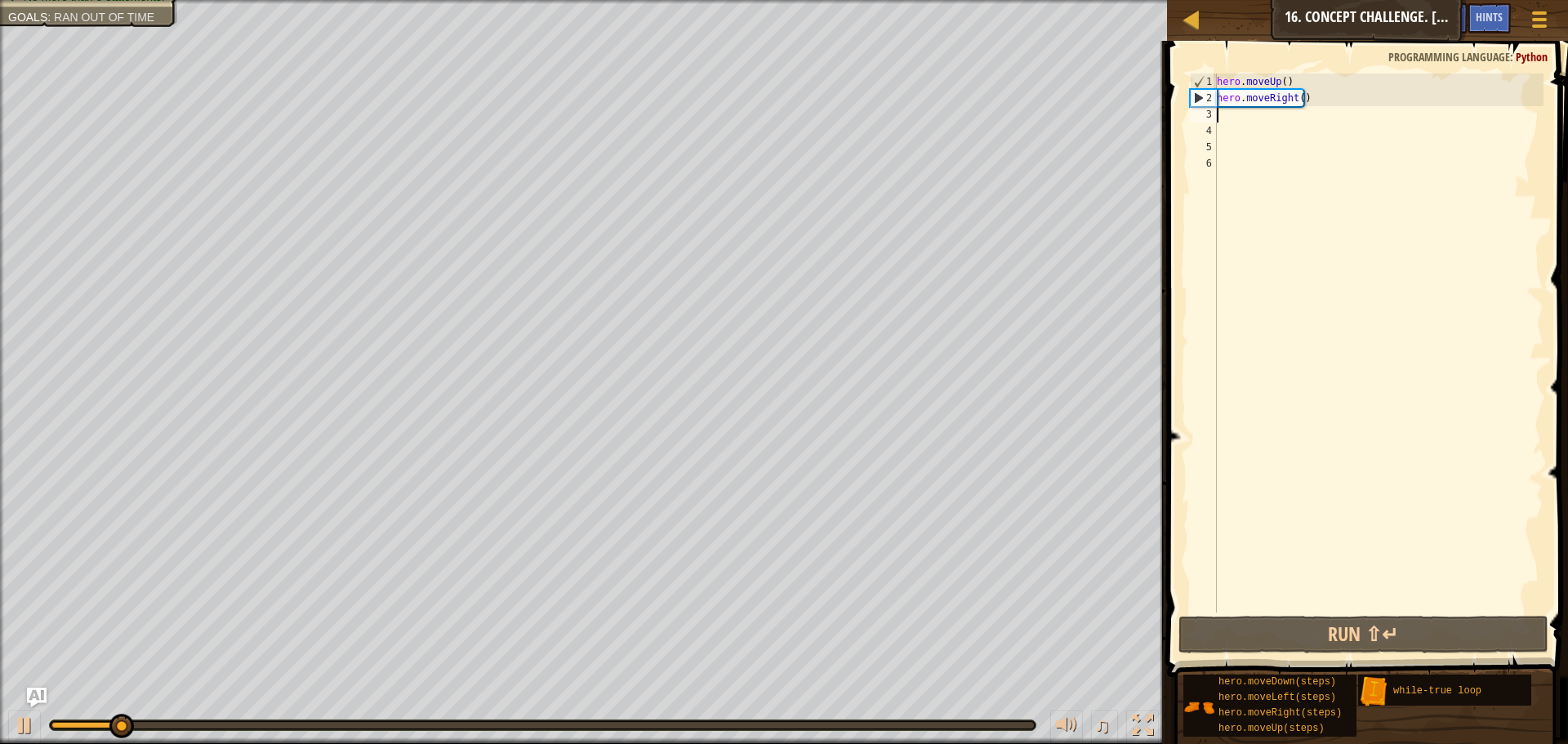
click at [1279, 81] on div "hero . moveUp ( ) hero . moveRight ( )" at bounding box center [1378, 359] width 330 height 571
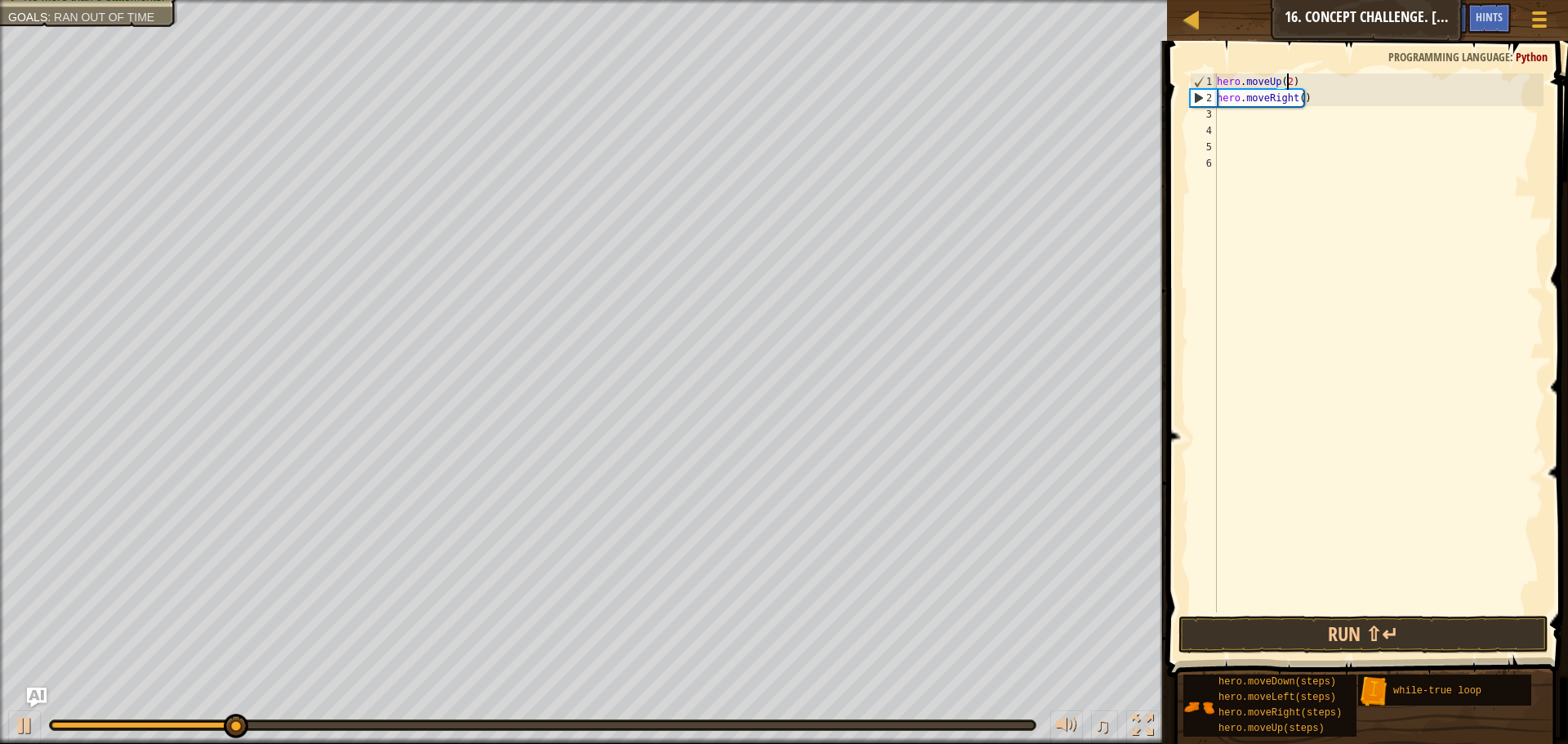
scroll to position [7, 6]
type textarea "hero.moveUp(2)"
click at [1414, 631] on button "Run ⇧↵" at bounding box center [1363, 634] width 370 height 37
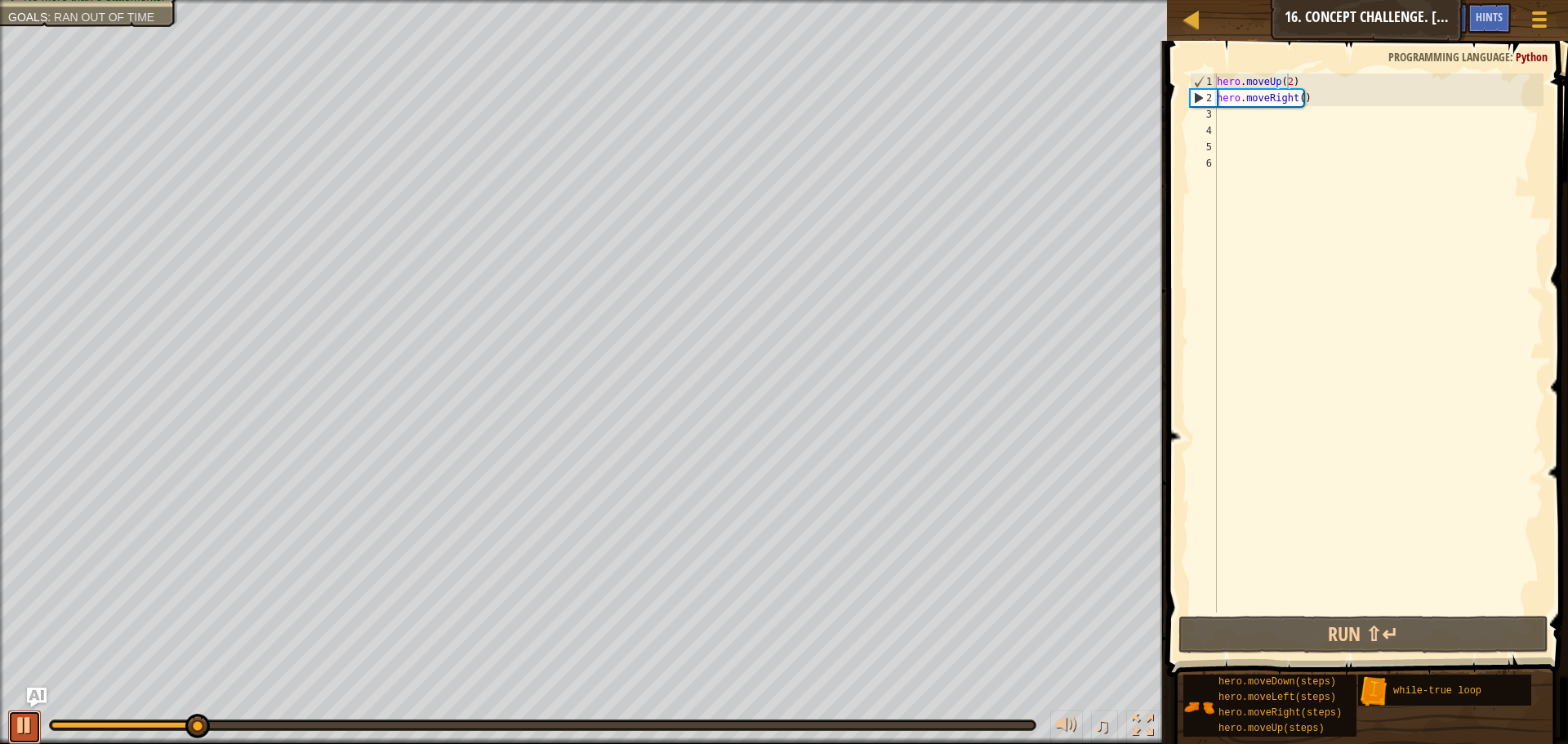
click at [16, 724] on div at bounding box center [24, 725] width 21 height 21
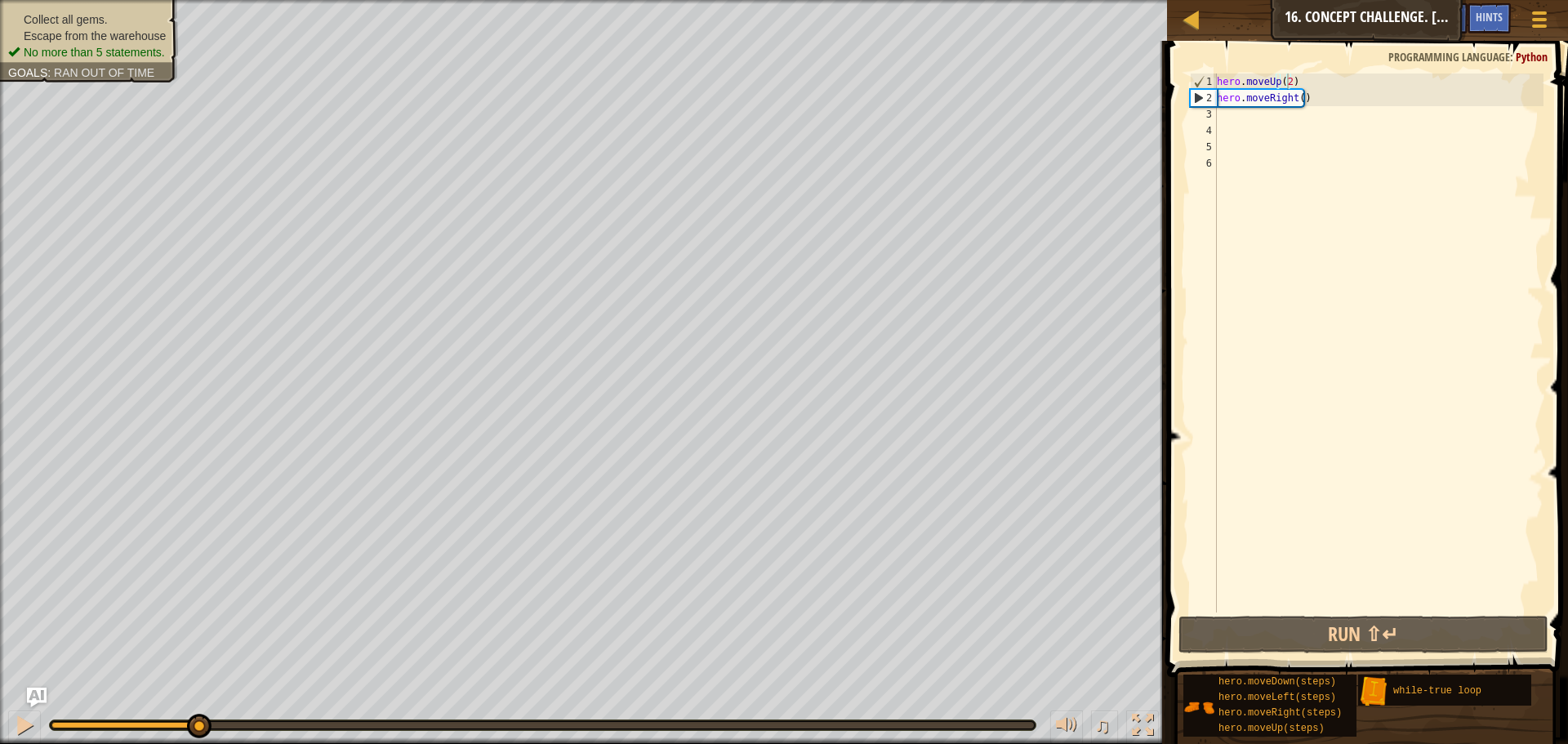
click at [91, 16] on ul "Collect all gems. Escape from the warehouse No more than 5 statements." at bounding box center [88, 36] width 161 height 49
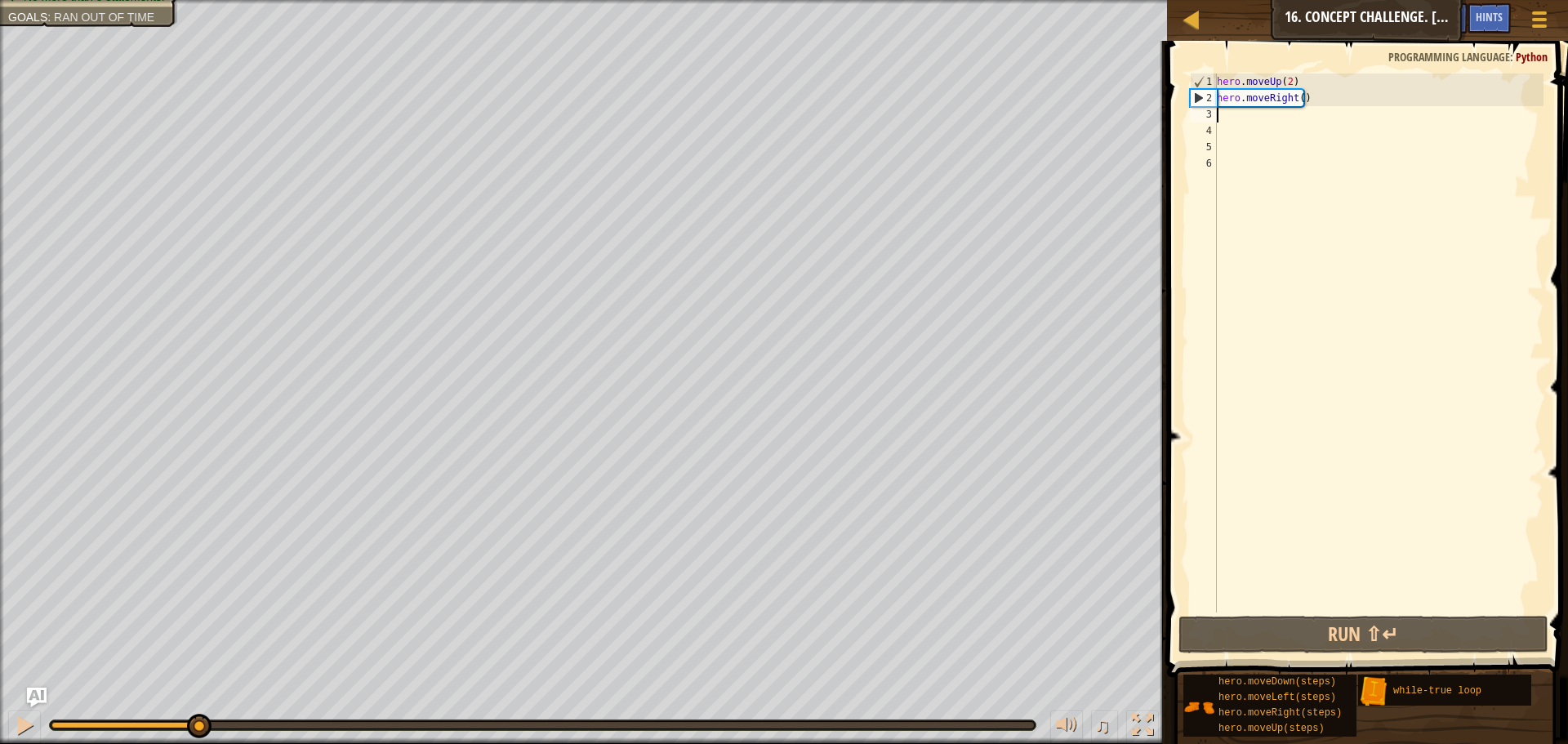
scroll to position [7, 0]
click at [1221, 114] on div "hero . moveUp ( 2 ) hero . moveRight ( )" at bounding box center [1378, 359] width 330 height 571
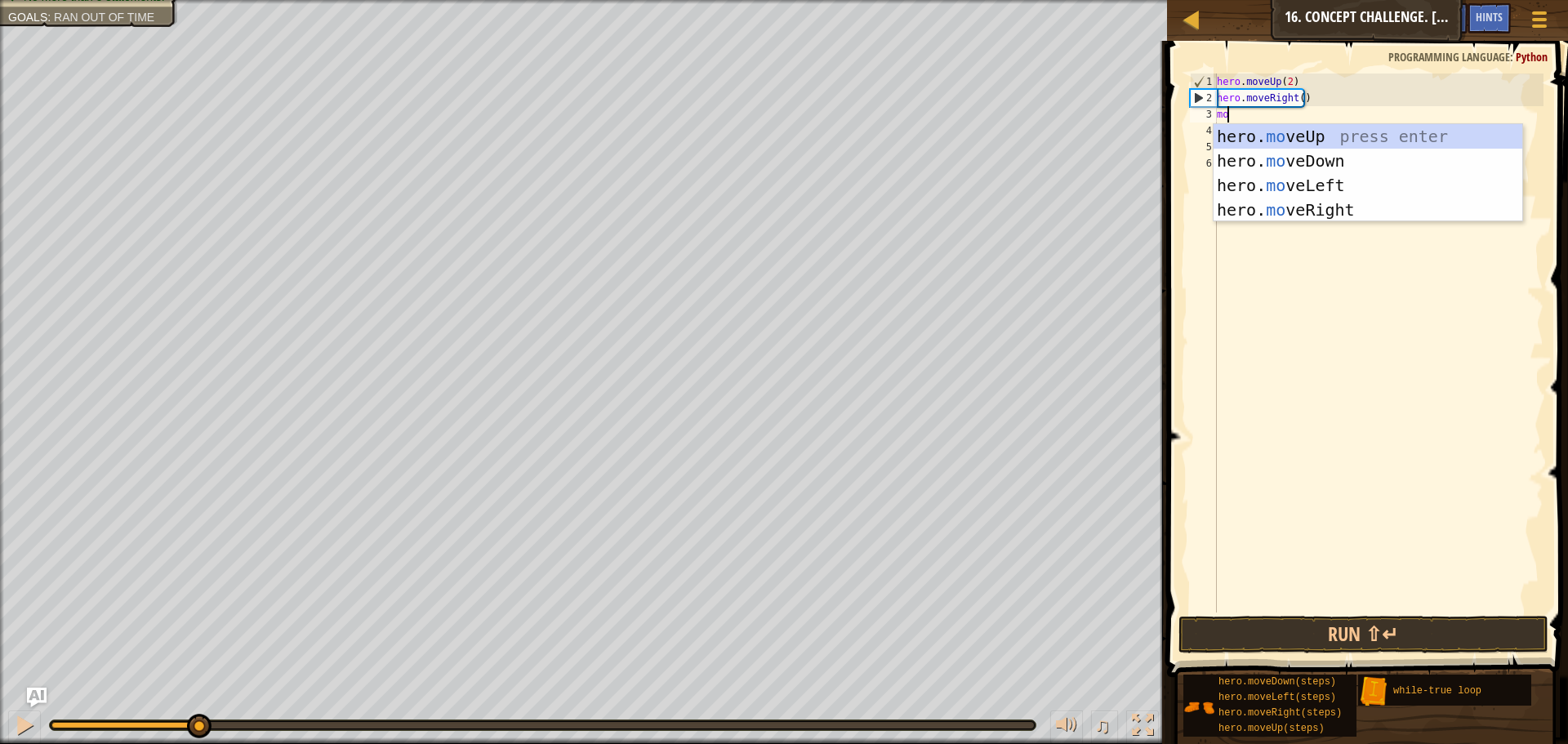
scroll to position [7, 1]
type textarea "move"
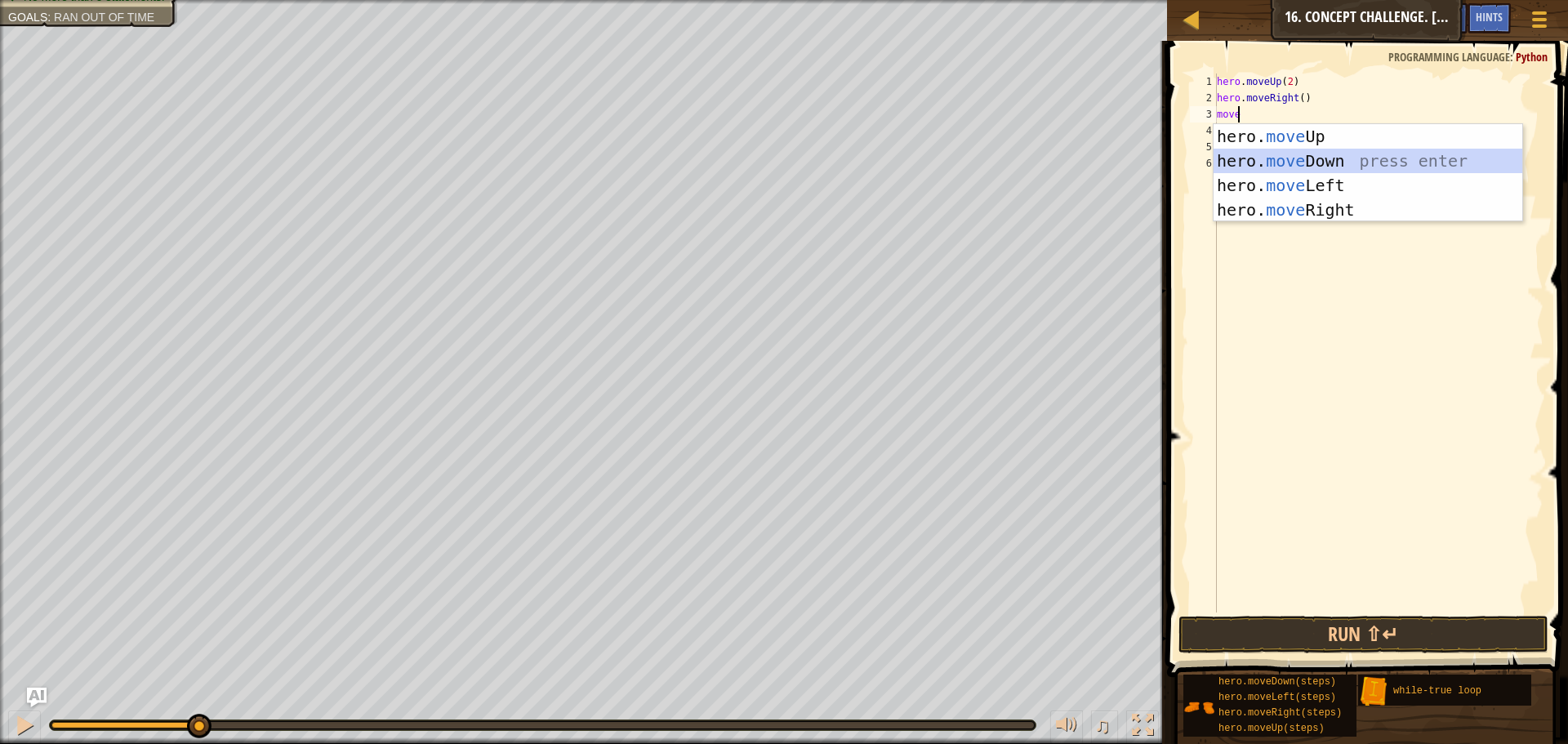
click at [1465, 153] on div "hero. move Up press enter hero. move Down press enter hero. move Left press ent…" at bounding box center [1368, 198] width 309 height 147
